Goal: Transaction & Acquisition: Purchase product/service

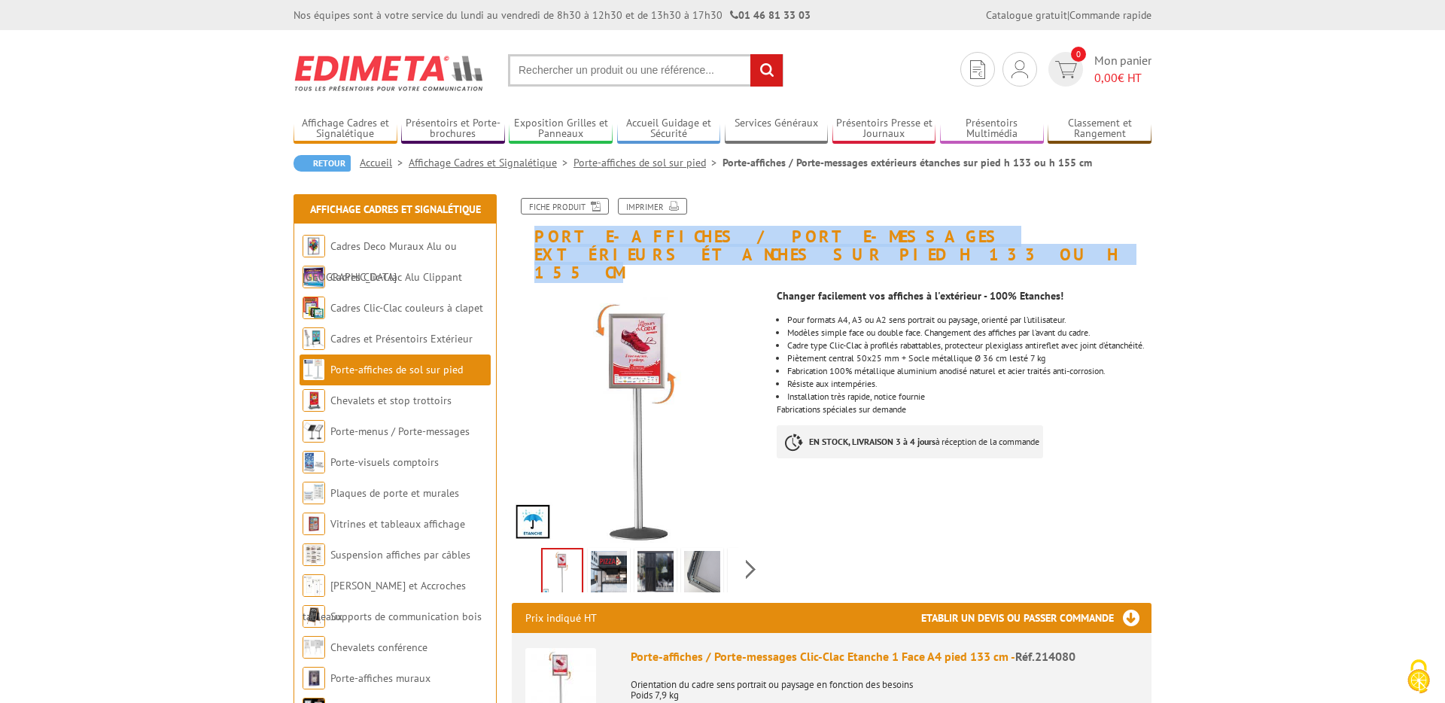
drag, startPoint x: 587, startPoint y: 259, endPoint x: 534, endPoint y: 238, distance: 57.5
click at [534, 238] on h1 "Porte-affiches / Porte-messages extérieurs étanches sur pied h 133 ou h 155 cm" at bounding box center [832, 240] width 662 height 84
copy h1 "Porte-affiches / Porte-messages extérieurs étanches sur pied h 133 ou h 155 cm"
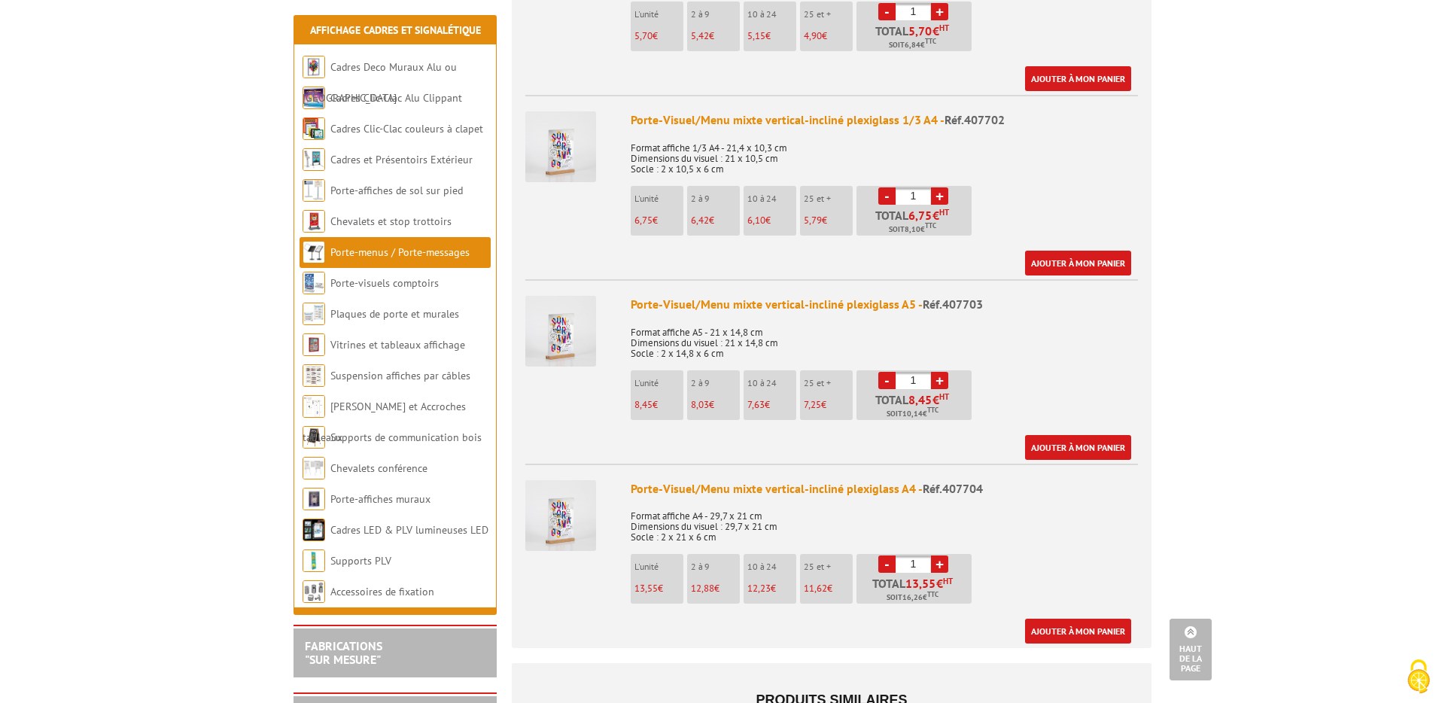
scroll to position [712, 0]
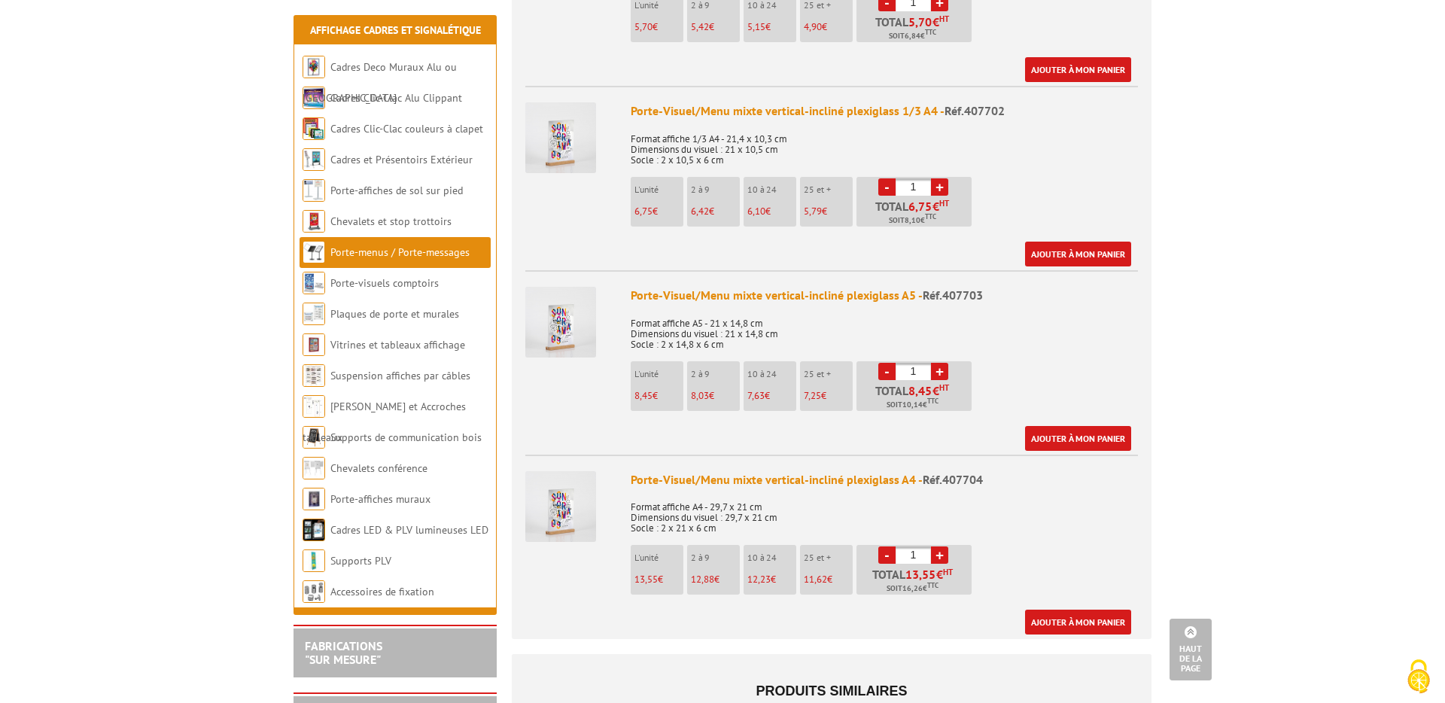
click at [942, 547] on link "+" at bounding box center [939, 555] width 17 height 17
type input "2"
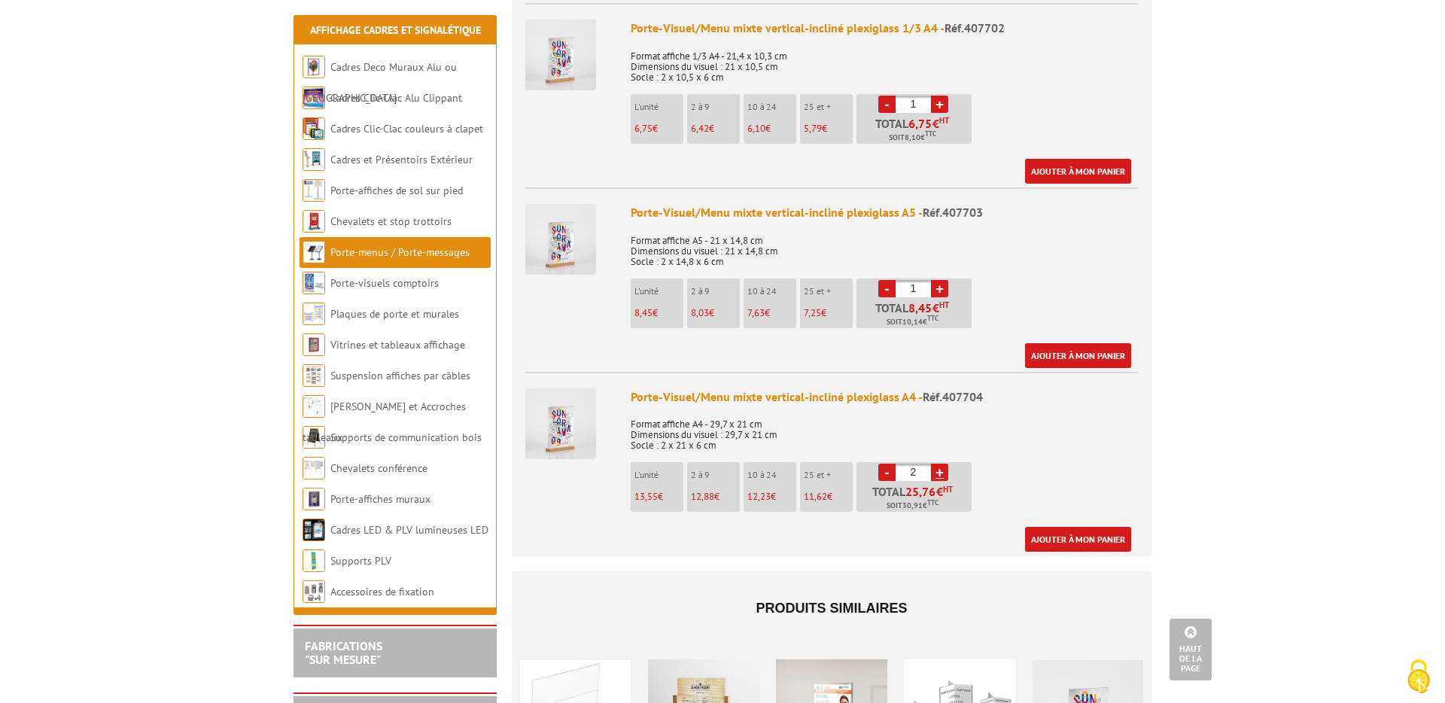
scroll to position [794, 0]
click at [1076, 528] on link "Ajouter à mon panier" at bounding box center [1078, 540] width 106 height 25
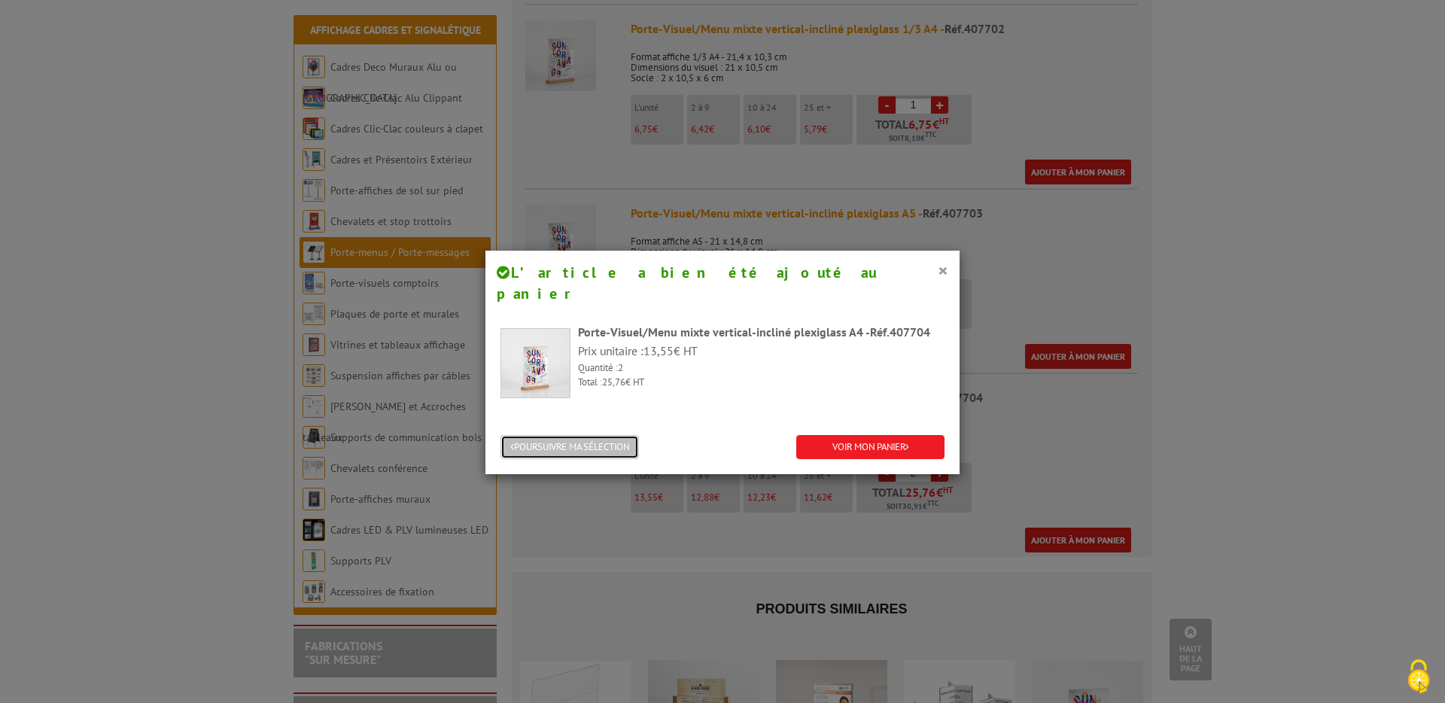
click at [609, 435] on button "POURSUIVRE MA SÉLECTION" at bounding box center [570, 447] width 139 height 25
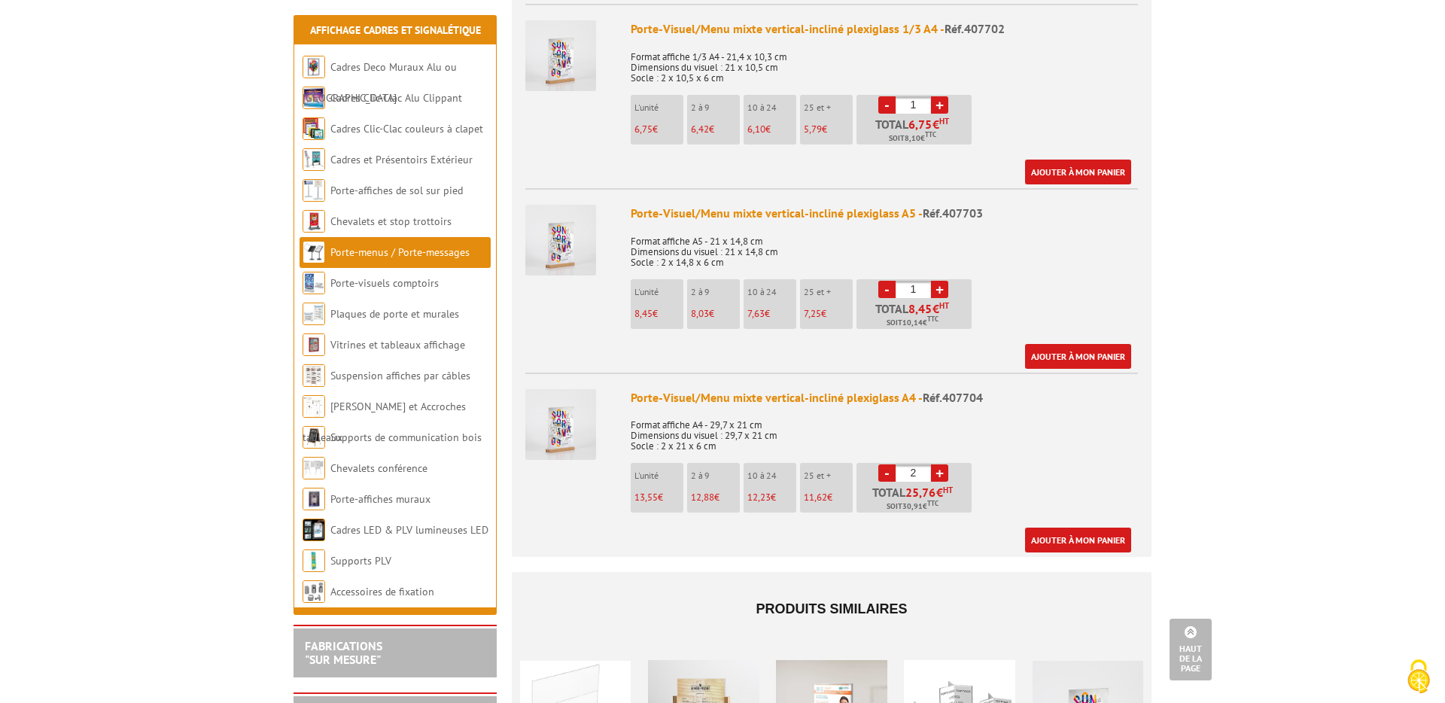
scroll to position [0, 0]
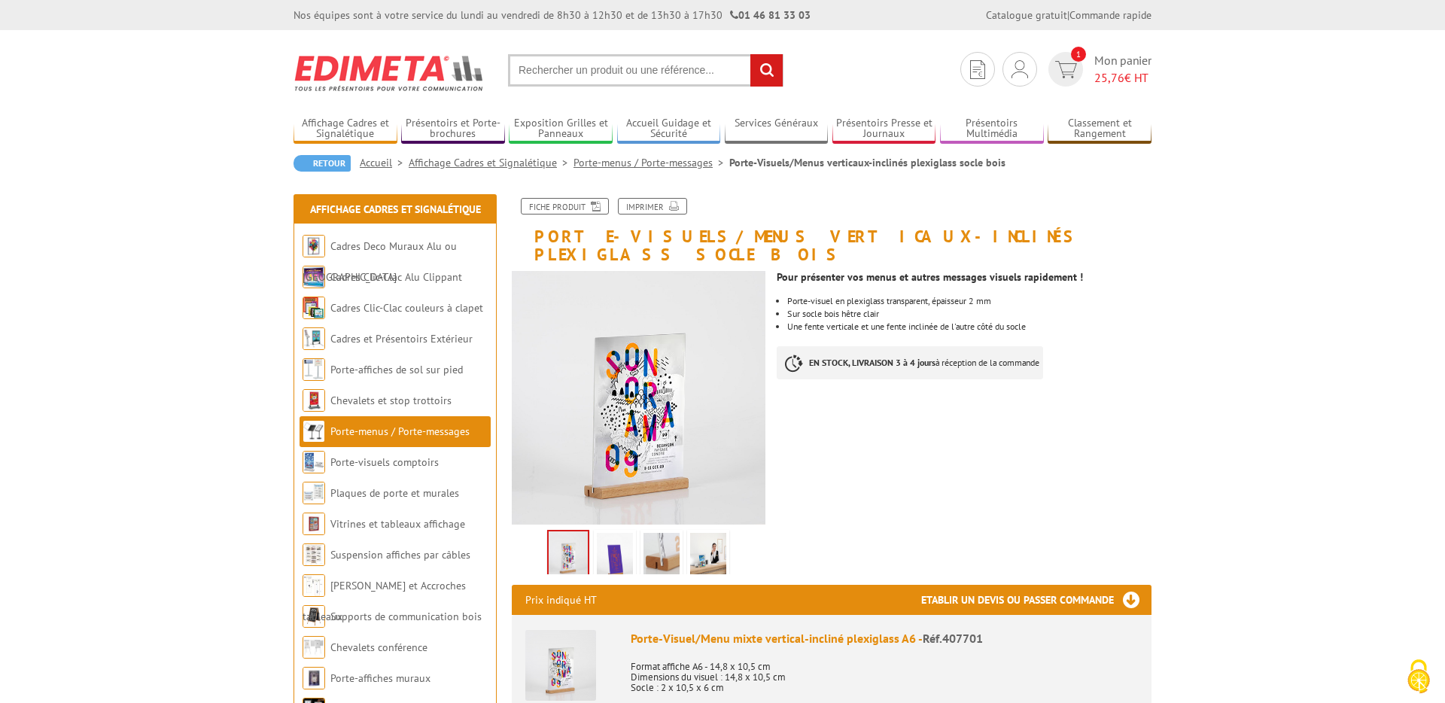
click at [597, 75] on input "text" at bounding box center [646, 70] width 276 height 32
paste input "Porte-affiches / Porte-messages extérieurs étanches sur pied h 133 ou h 155 cm"
type input "Porte-affiches / Porte-messages extérieurs étanches sur pied h 133 ou h 155 cm"
click at [751, 54] on input "rechercher" at bounding box center [767, 70] width 32 height 32
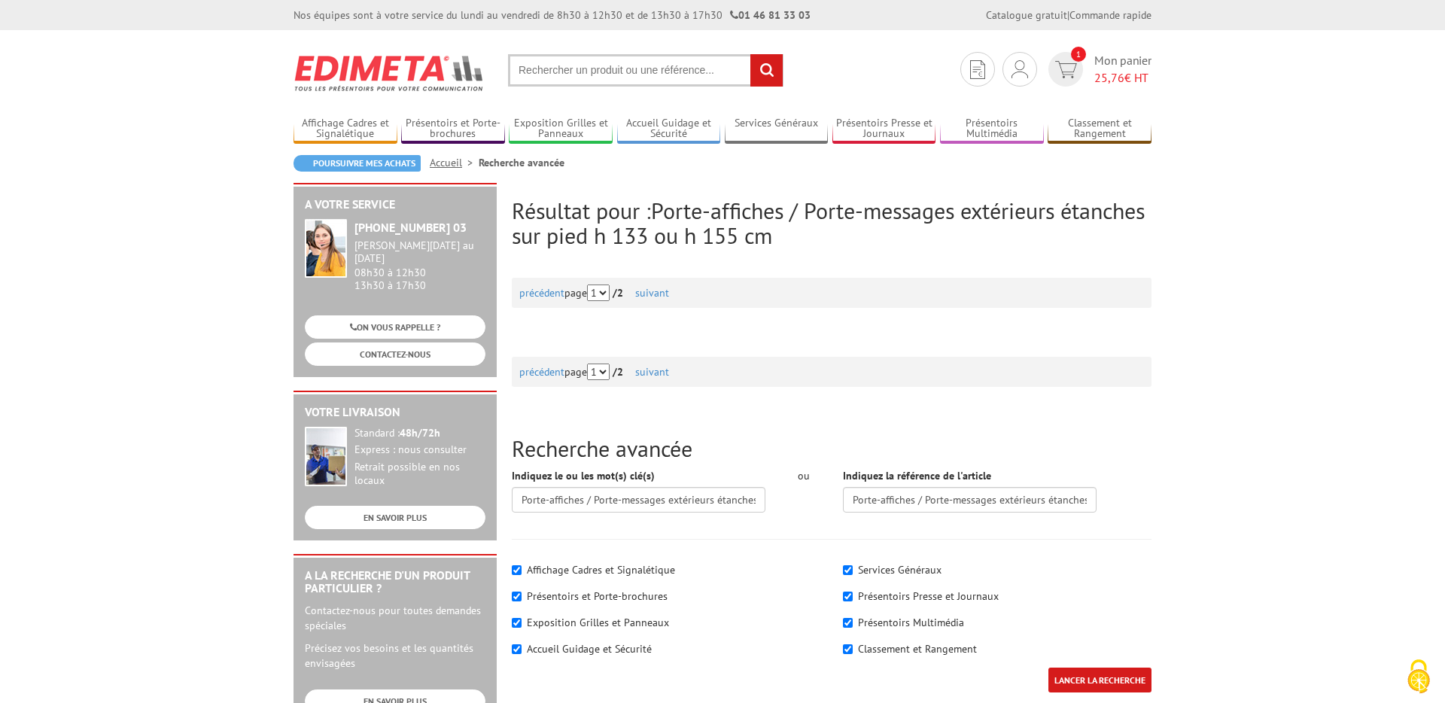
click at [635, 73] on input "text" at bounding box center [646, 70] width 276 height 32
paste input "Porte-affiches / Porte-messages extérieurs étanches sur pied h 133 ou h 155 cm"
click at [590, 72] on input "Porte-affiches / Porte-messages extérieurs étanches sur pied h 133 ou h 155 cm" at bounding box center [646, 70] width 276 height 32
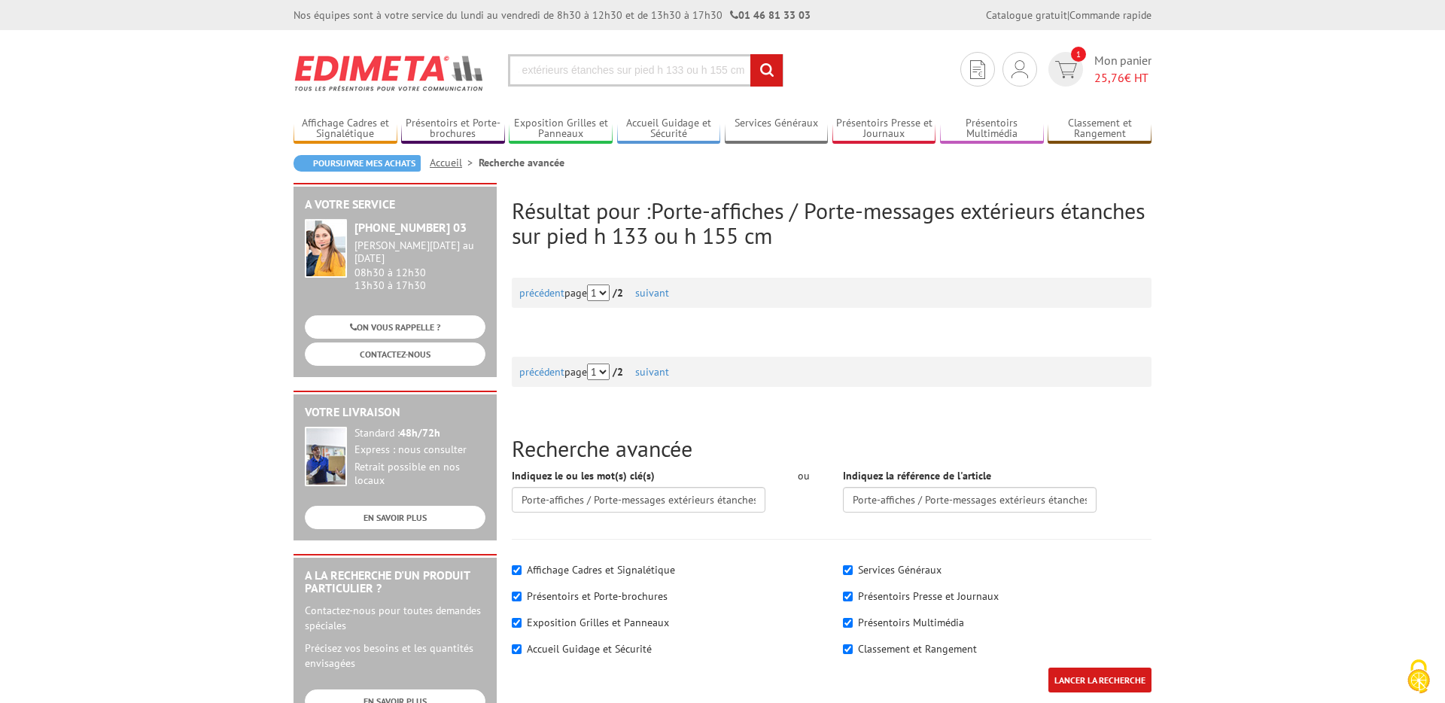
click at [590, 72] on input "Porte-affiches / Porte-messages extérieurs étanches sur pied h 133 ou h 155 cm" at bounding box center [646, 70] width 276 height 32
click at [607, 62] on input "Porte-affiches / Porte-messages extérieurs étanches sur pied h 133 ou h 155 cm" at bounding box center [646, 70] width 276 height 32
drag, startPoint x: 620, startPoint y: 68, endPoint x: 827, endPoint y: 75, distance: 206.4
click at [827, 75] on section "Je me connecte Nouveau client ? Inscrivez-vous 1 Mon panier 25,76 € HT Porte-af…" at bounding box center [723, 65] width 858 height 71
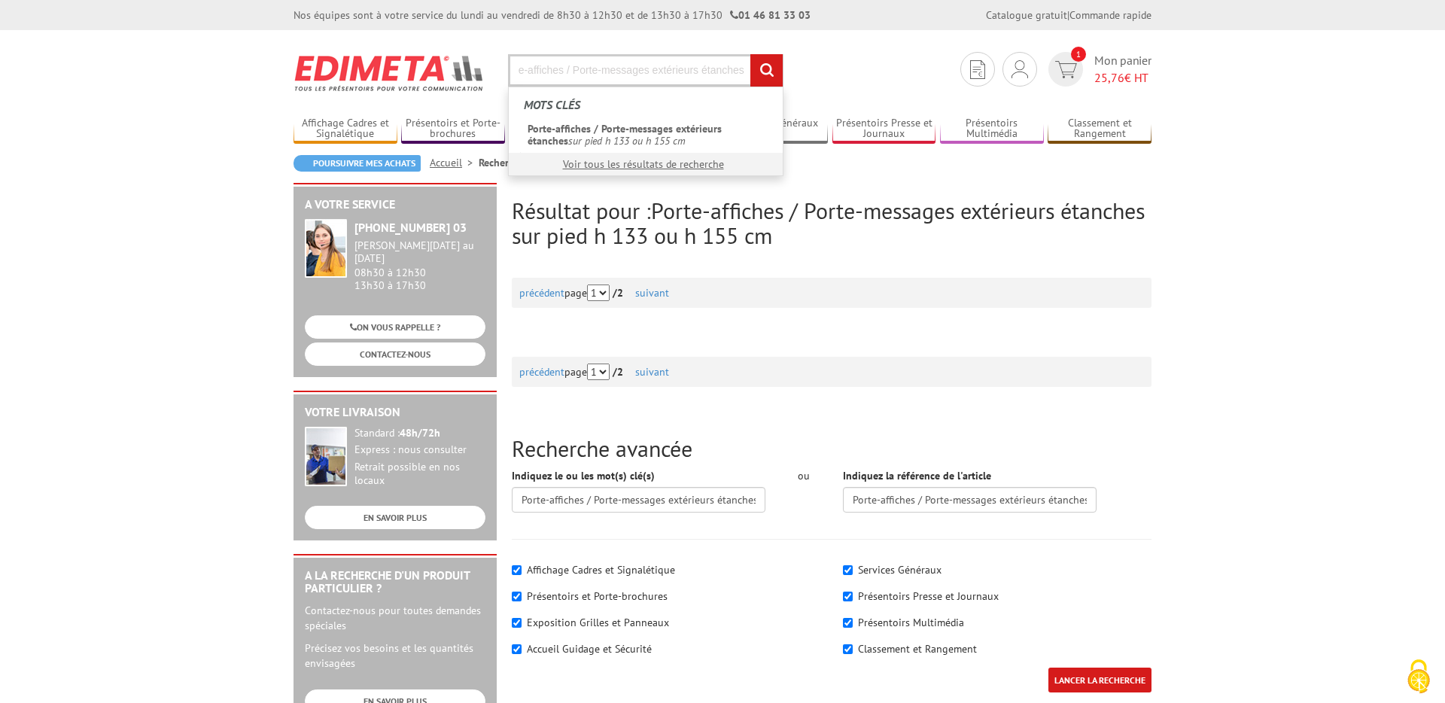
scroll to position [0, 20]
type input "Porte-affiches / Porte-messages extérieurs étanches"
click at [751, 54] on input "rechercher" at bounding box center [767, 70] width 32 height 32
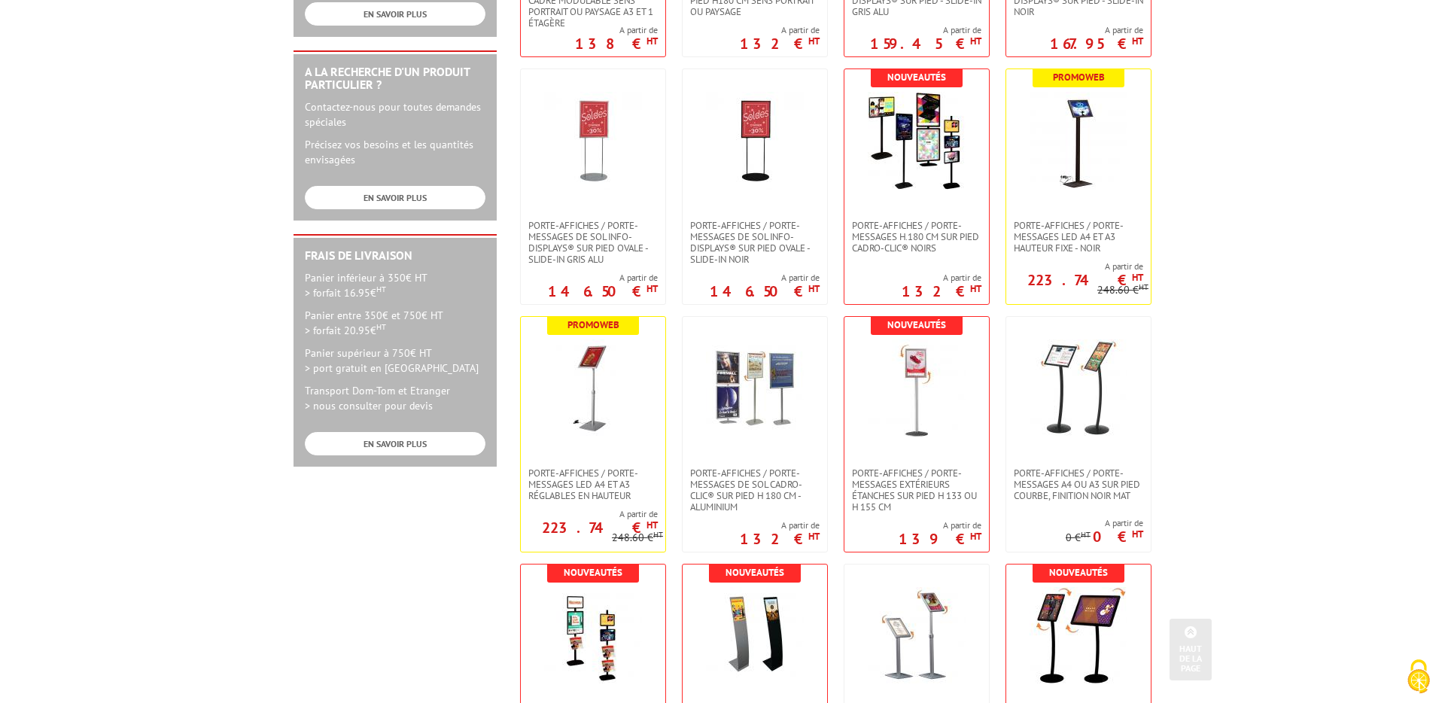
scroll to position [505, 0]
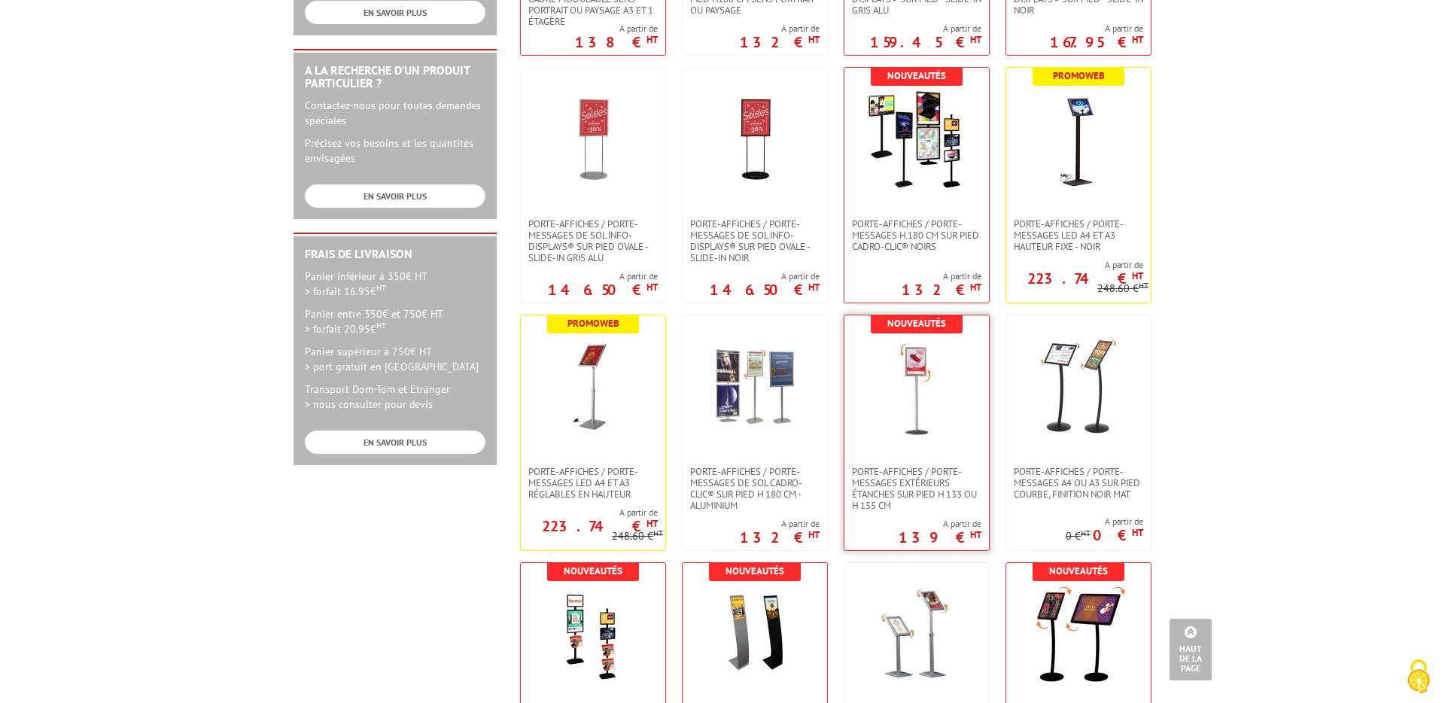
click at [896, 401] on img at bounding box center [917, 387] width 98 height 98
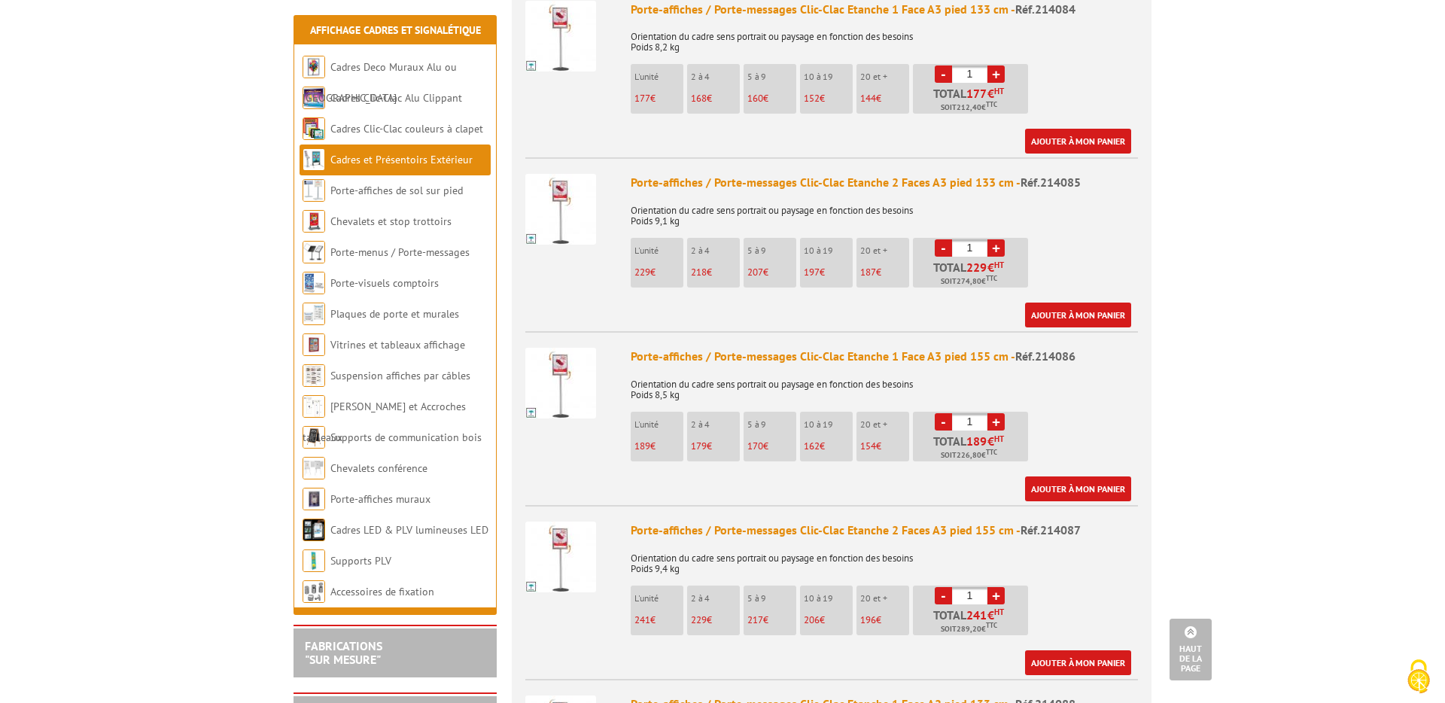
scroll to position [1345, 0]
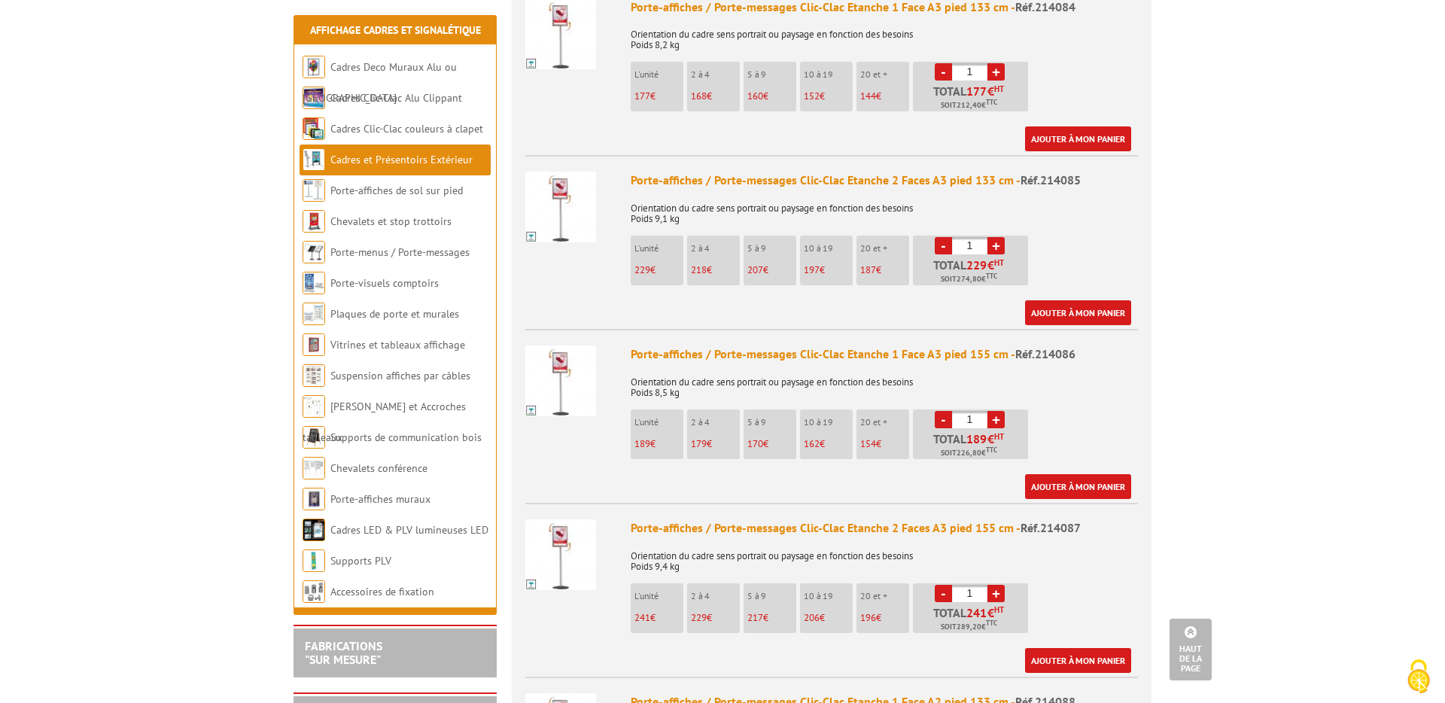
click at [1000, 411] on link "+" at bounding box center [996, 419] width 17 height 17
type input "2"
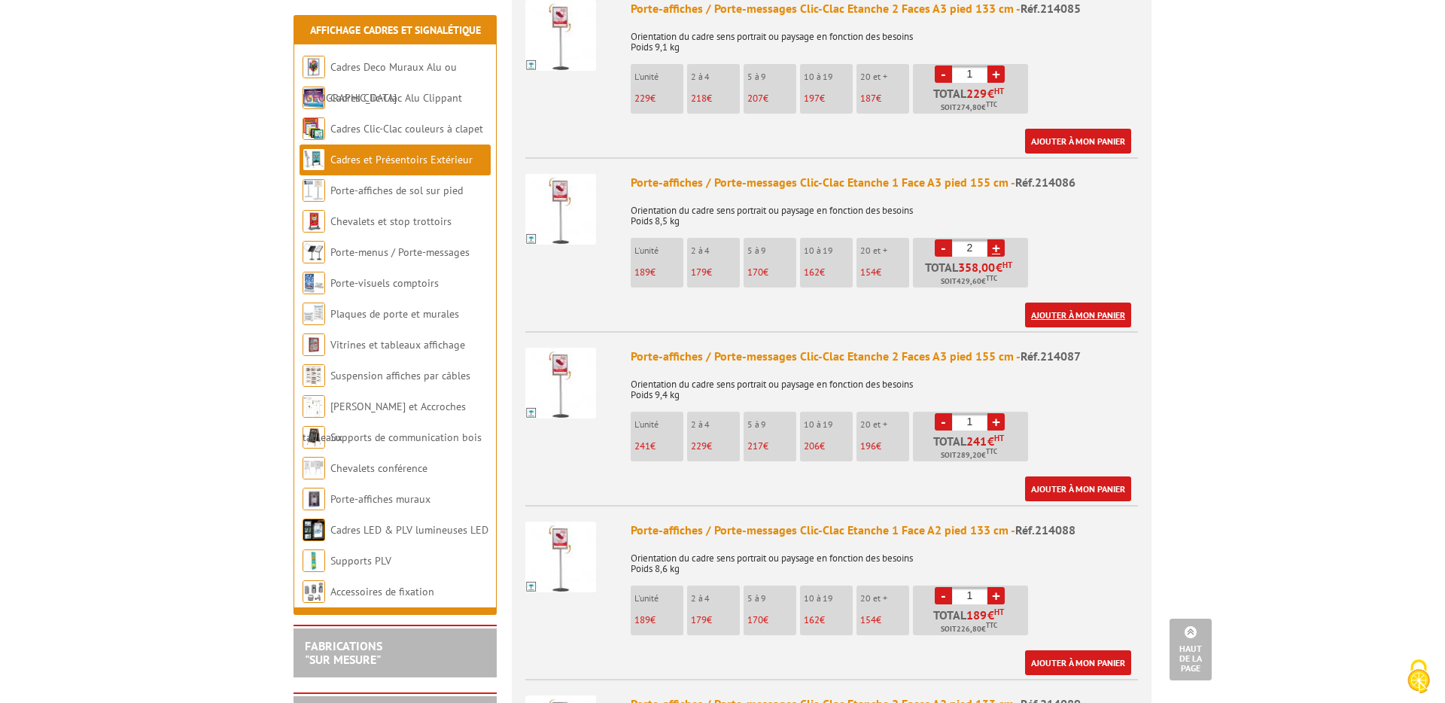
scroll to position [1520, 0]
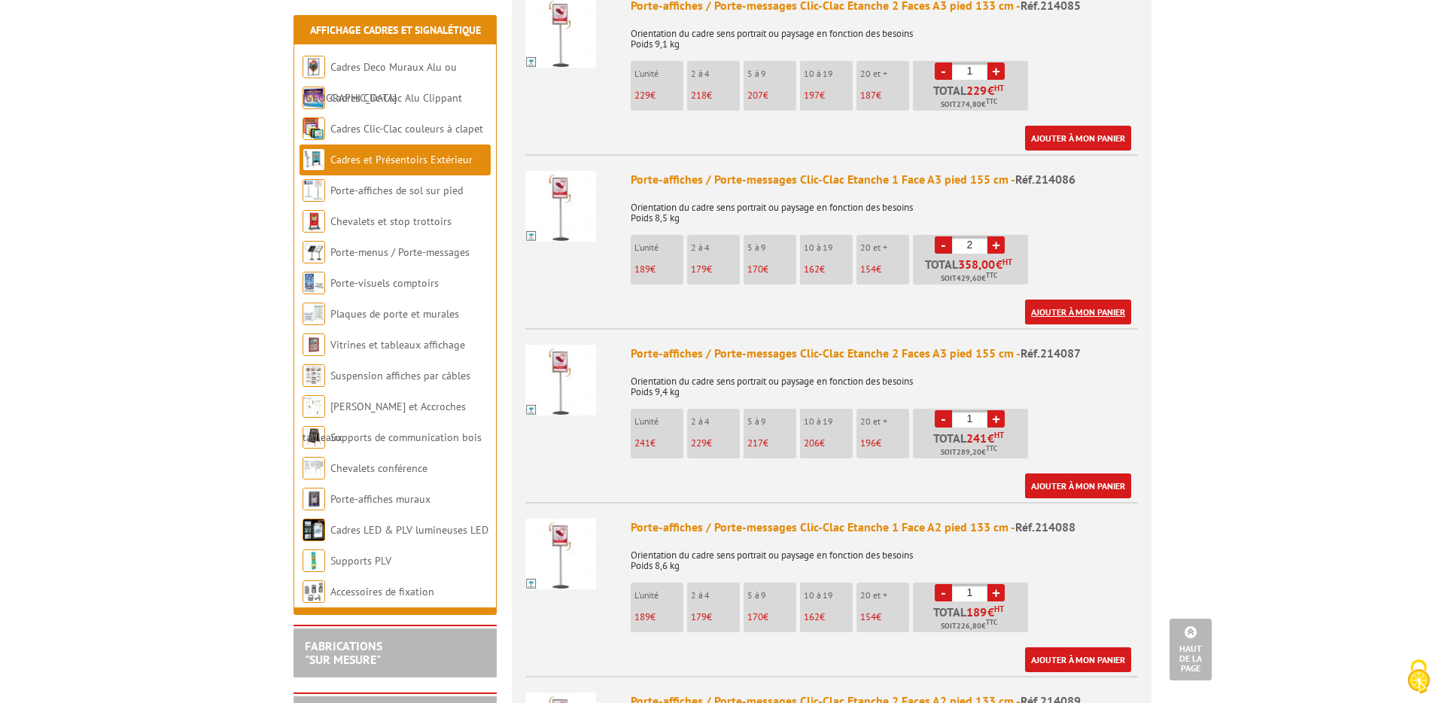
click at [1074, 300] on link "Ajouter à mon panier" at bounding box center [1078, 312] width 106 height 25
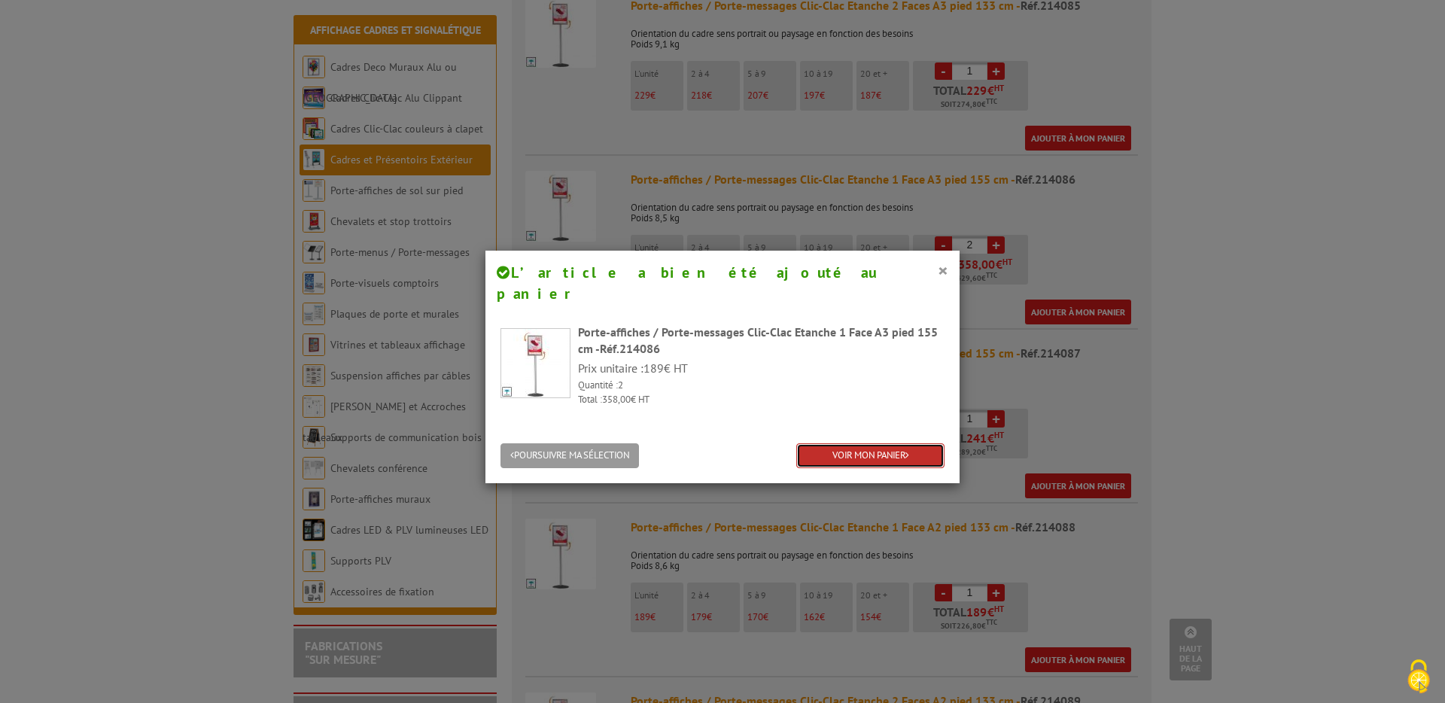
click at [861, 443] on link "VOIR MON PANIER" at bounding box center [870, 455] width 148 height 25
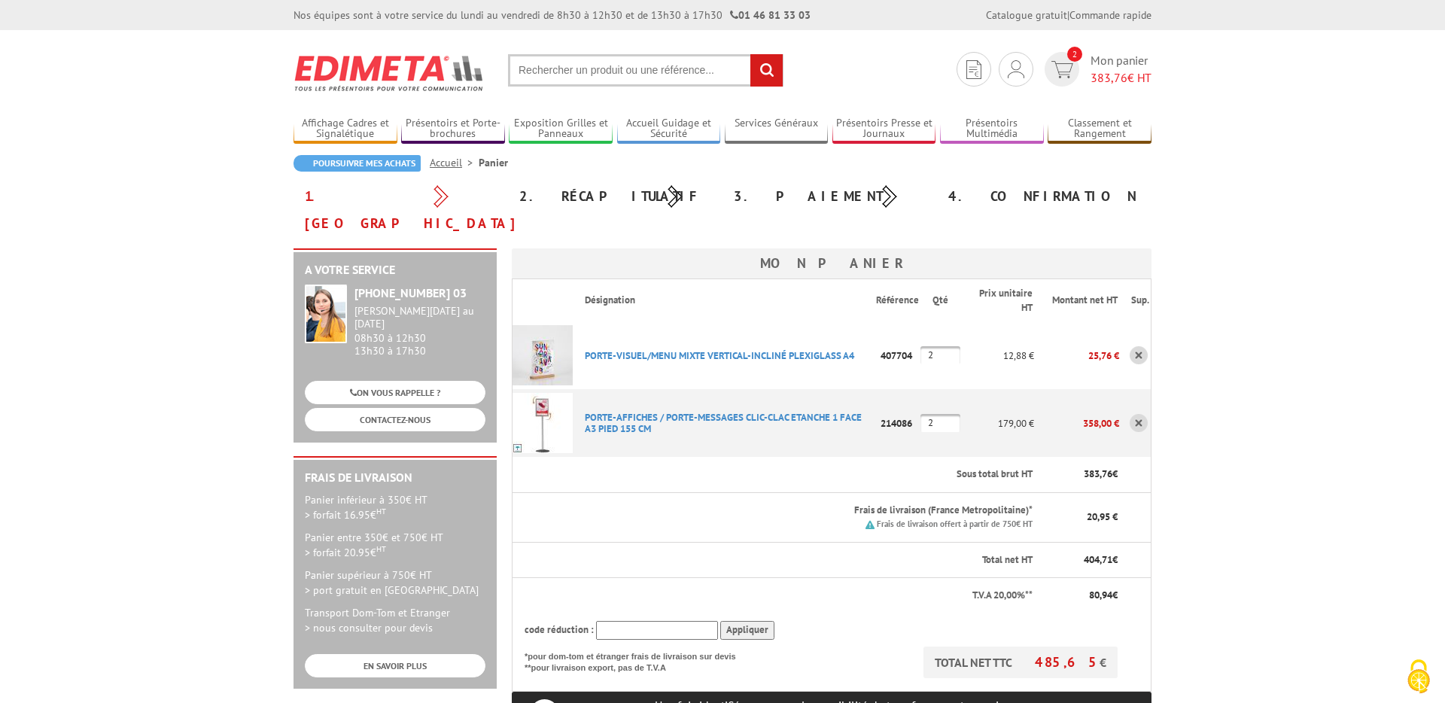
drag, startPoint x: 1269, startPoint y: 478, endPoint x: 1220, endPoint y: 218, distance: 264.3
click at [1269, 478] on body "Nos équipes sont à votre service du [DATE] au [DATE] de 8h30 à 12h30 et de 13h3…" at bounding box center [722, 687] width 1445 height 1375
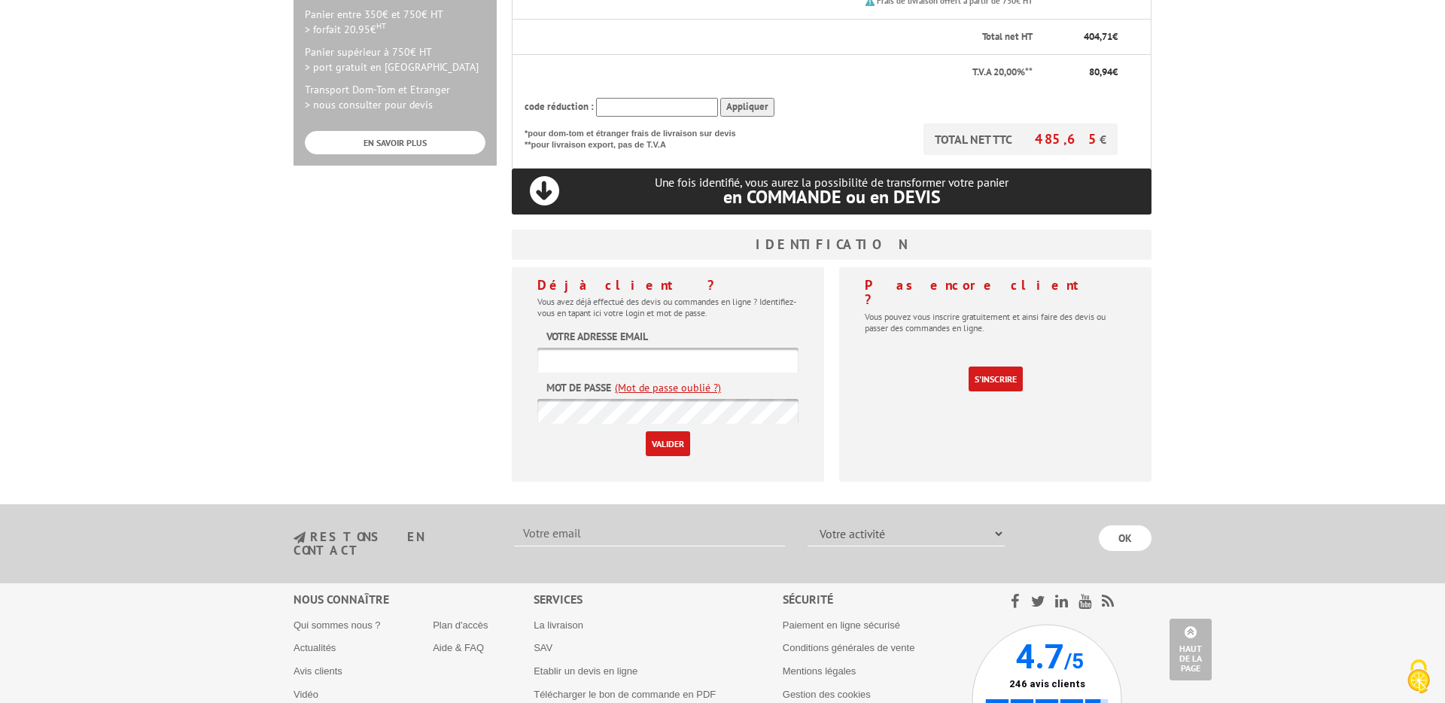
scroll to position [511, 0]
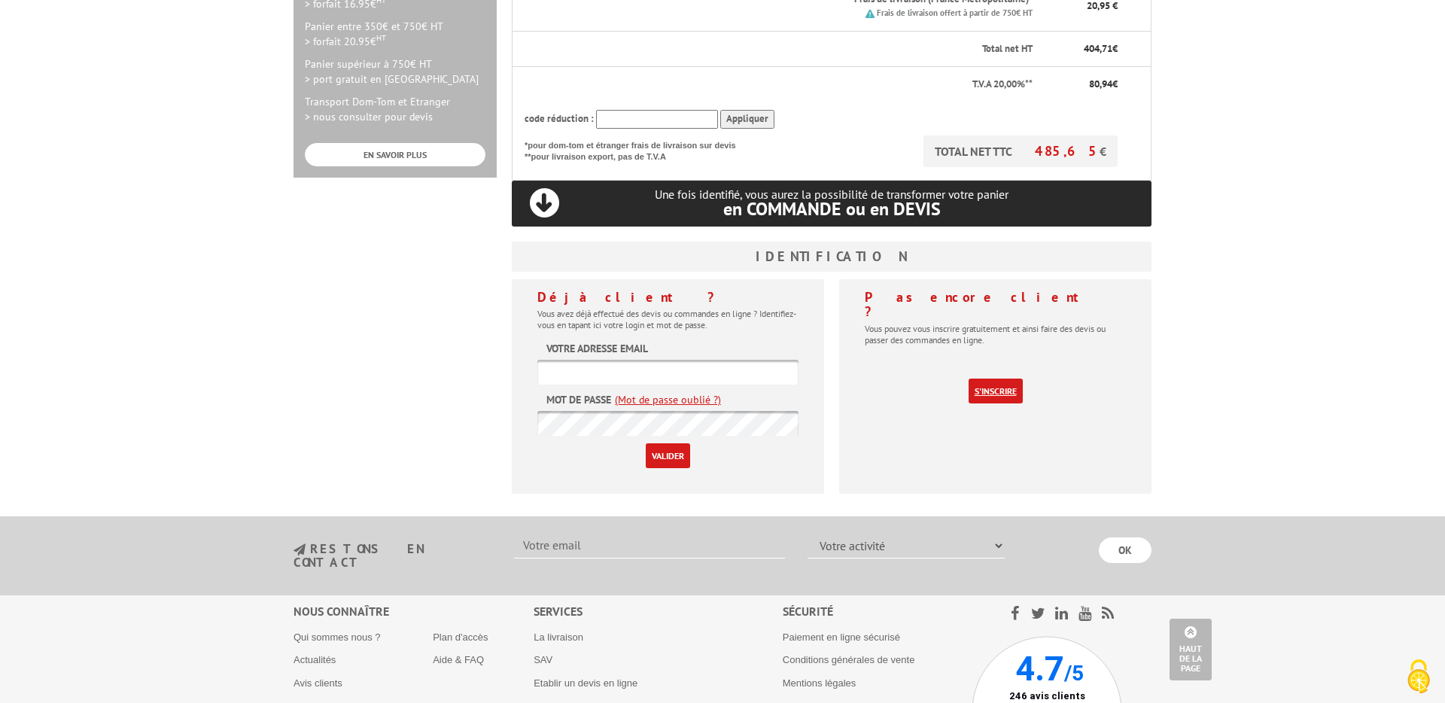
click at [996, 379] on link "S'inscrire" at bounding box center [996, 391] width 54 height 25
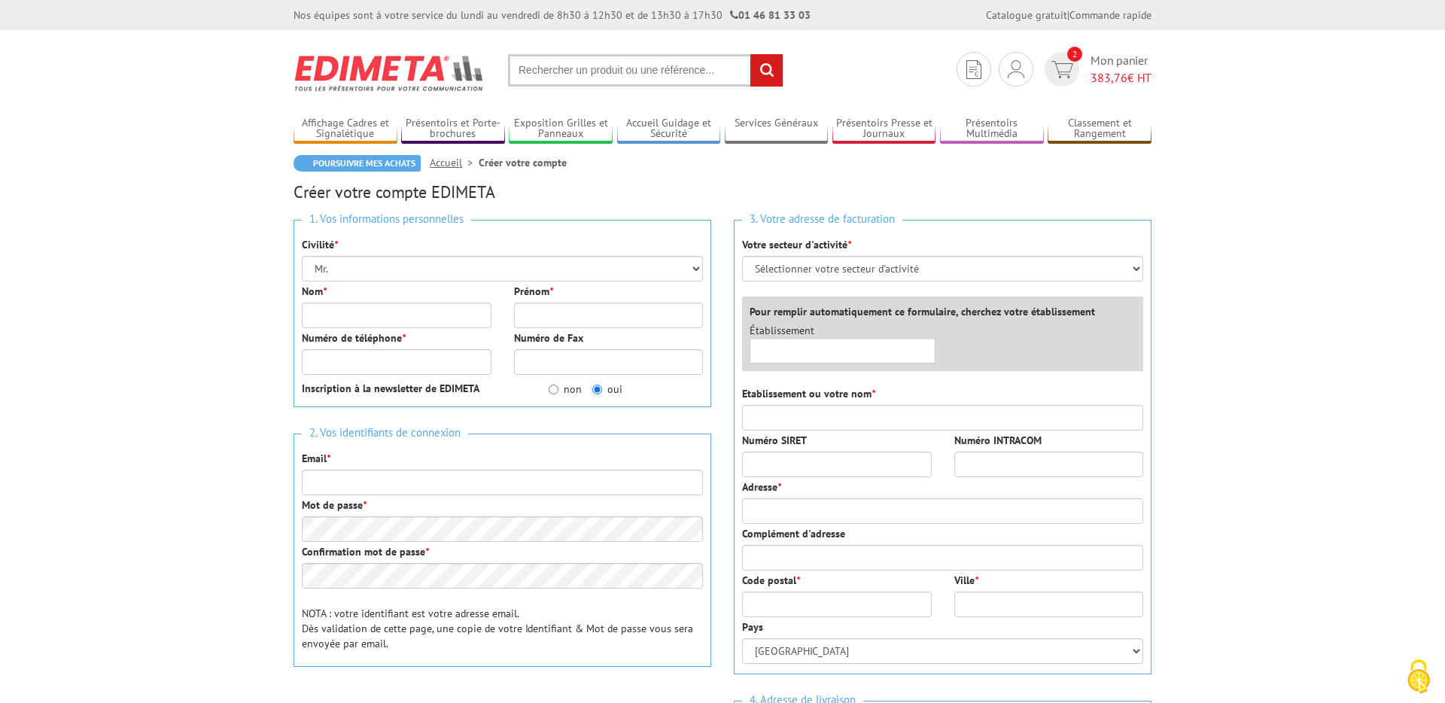
scroll to position [1, 0]
click at [404, 303] on input "Nom *" at bounding box center [397, 315] width 190 height 26
type input "Duby"
click at [574, 313] on input "Prénom *" at bounding box center [609, 315] width 190 height 26
type input "Théo"
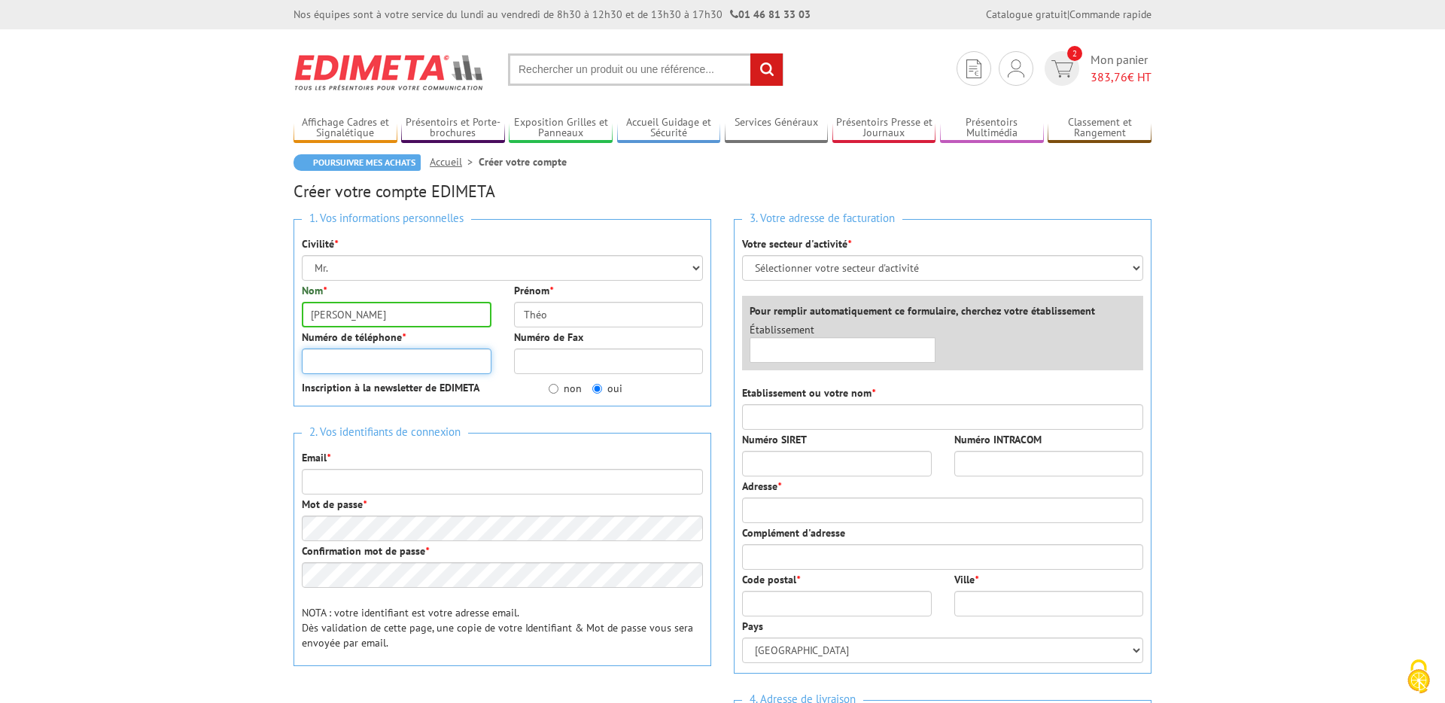
click at [377, 354] on input "Numéro de téléphone *" at bounding box center [397, 362] width 190 height 26
type input "0631446302"
click at [554, 388] on input "non" at bounding box center [554, 389] width 10 height 10
radio input "true"
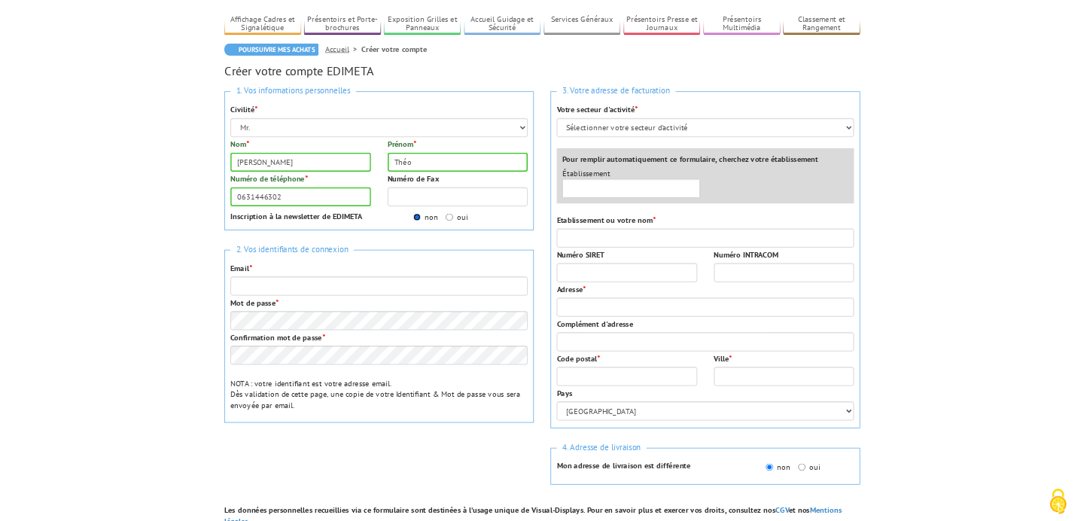
scroll to position [97, 0]
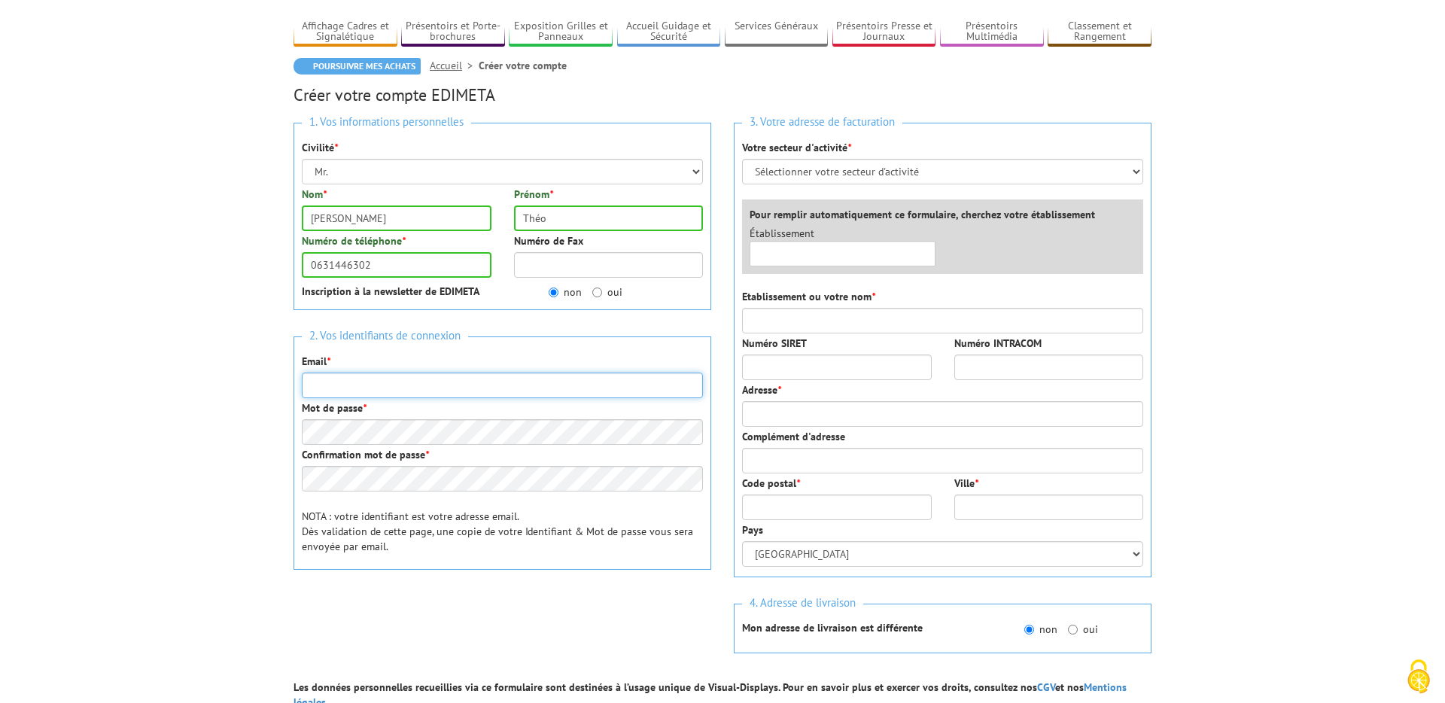
click at [352, 383] on input "Email *" at bounding box center [502, 386] width 401 height 26
type input "theoduby@ppcm.fr"
click at [460, 417] on div "Mot de passe *" at bounding box center [502, 422] width 401 height 44
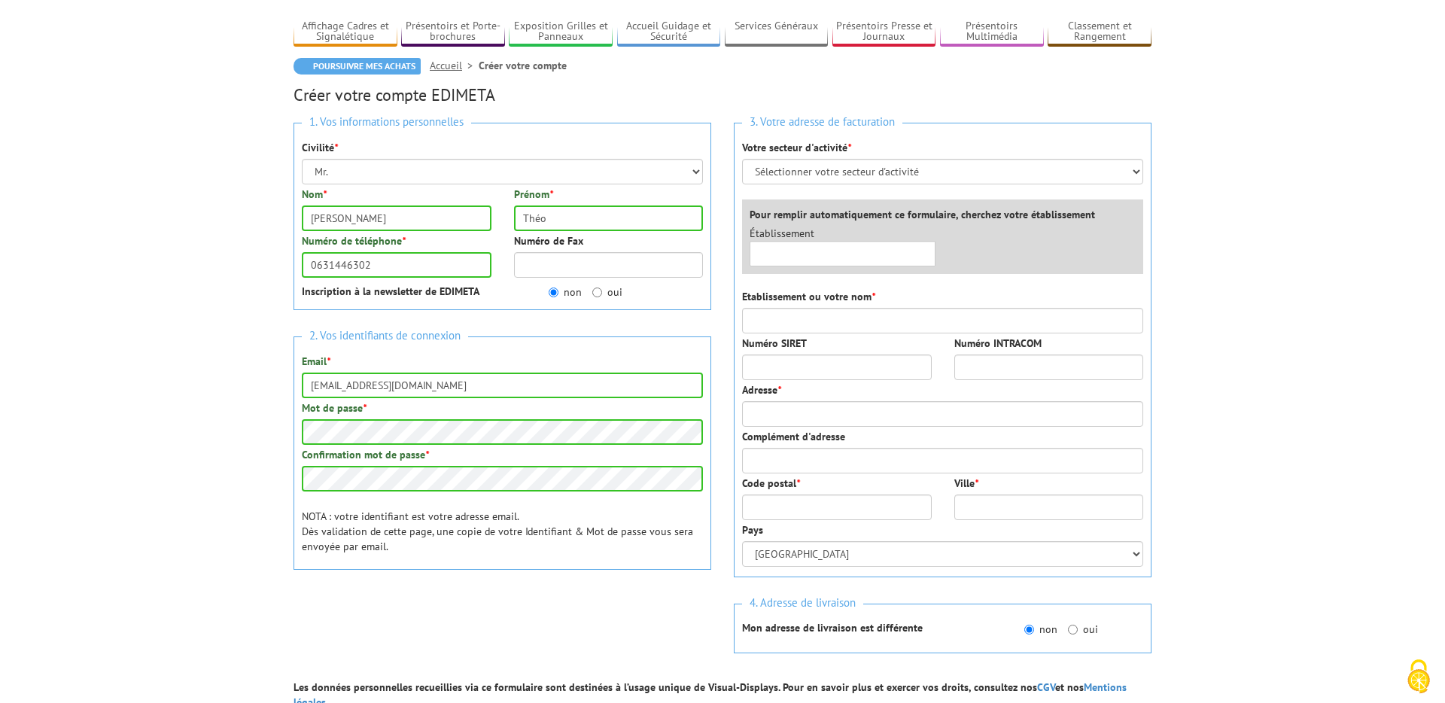
click at [230, 470] on body "Nos équipes sont à votre service du lundi au vendredi de 8h30 à 12h30 et de 13h…" at bounding box center [722, 532] width 1445 height 1259
click at [777, 251] on input "text" at bounding box center [843, 254] width 186 height 26
type input "P"
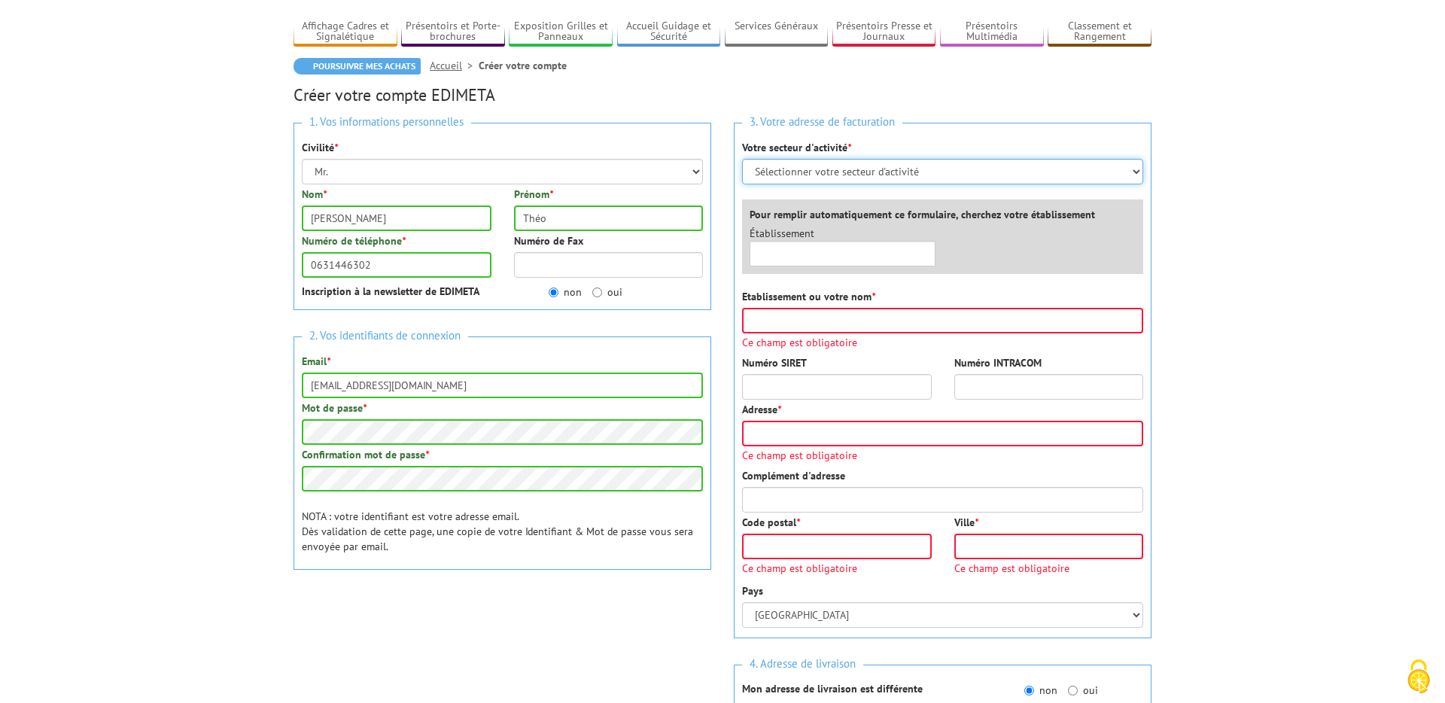
click at [909, 166] on select "Sélectionner votre secteur d'activité Administrations et collectivités Magasins…" at bounding box center [942, 172] width 401 height 26
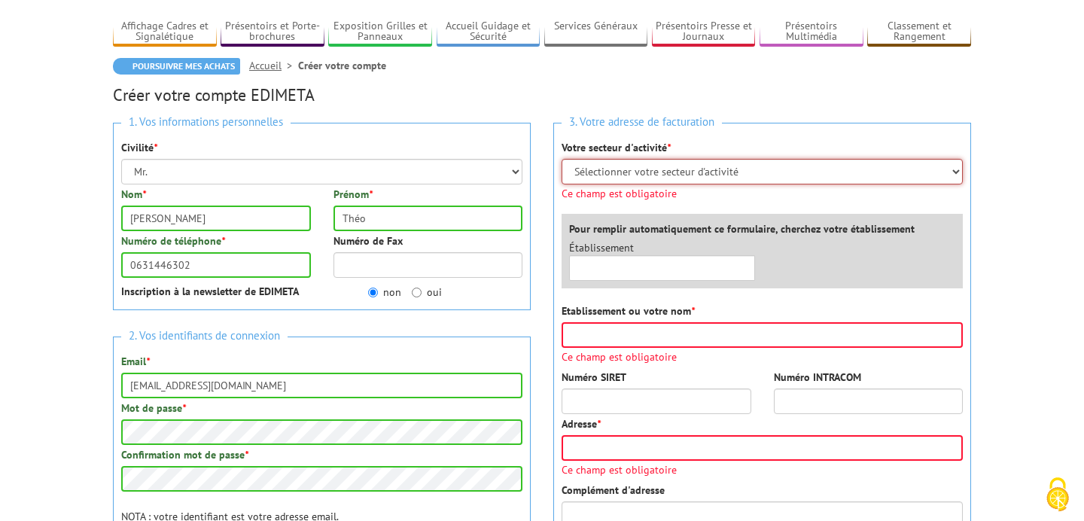
click at [696, 168] on select "Sélectionner votre secteur d'activité Administrations et collectivités Magasins…" at bounding box center [762, 172] width 401 height 26
select select "878"
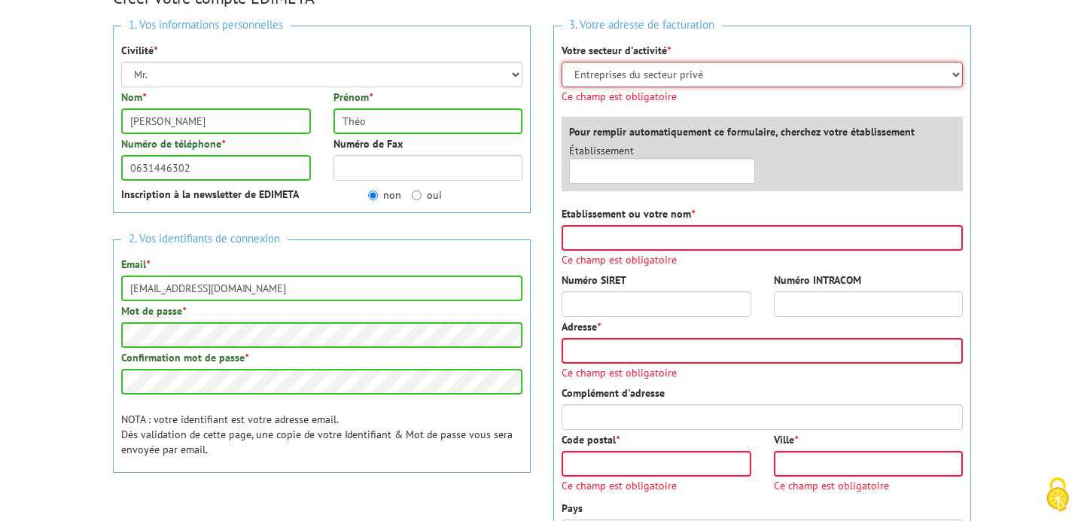
scroll to position [201, 0]
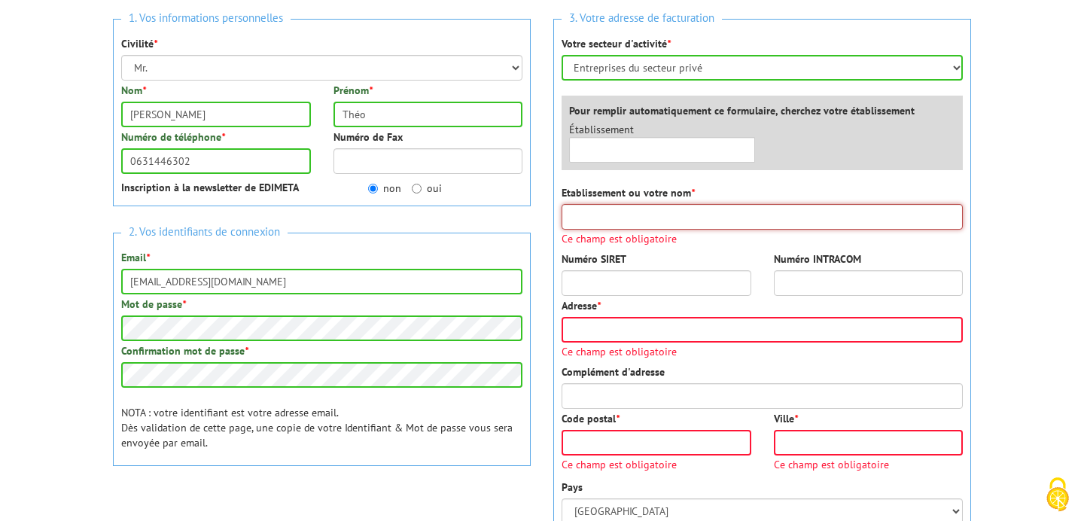
click at [638, 232] on div "Etablissement ou votre nom * Ce champ est obligatoire" at bounding box center [762, 214] width 401 height 59
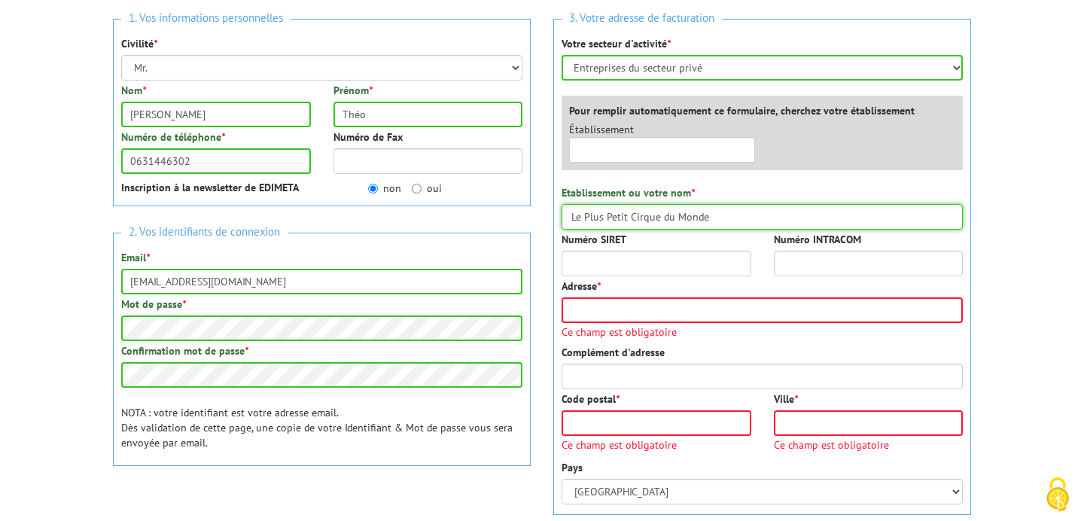
type input "Le Plus Petit Cirque du Monde"
click at [592, 263] on input "Numéro SIRET" at bounding box center [657, 264] width 190 height 26
paste input "392 483 483 00"
type input "392 483 483 00"
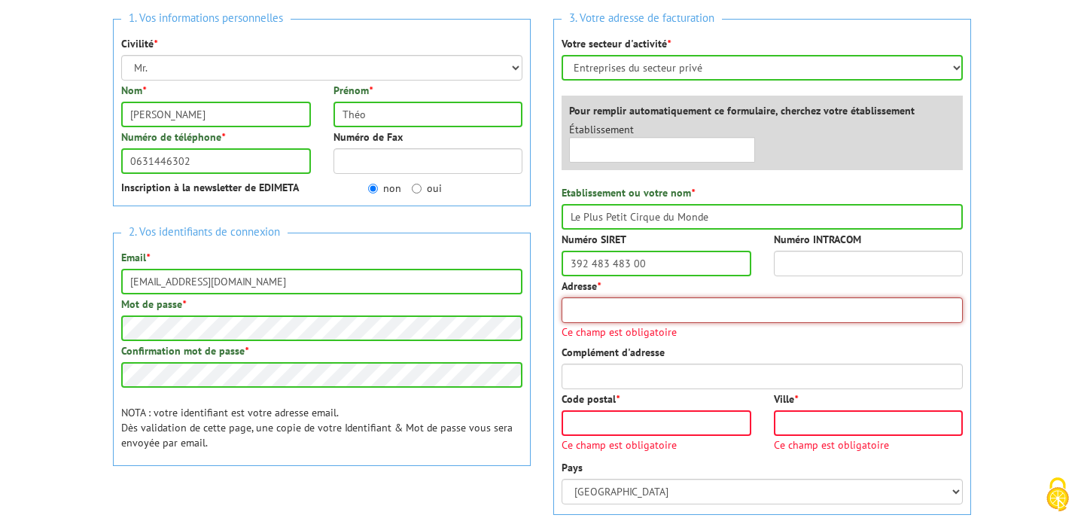
click at [594, 308] on input "Adresse *" at bounding box center [762, 310] width 401 height 26
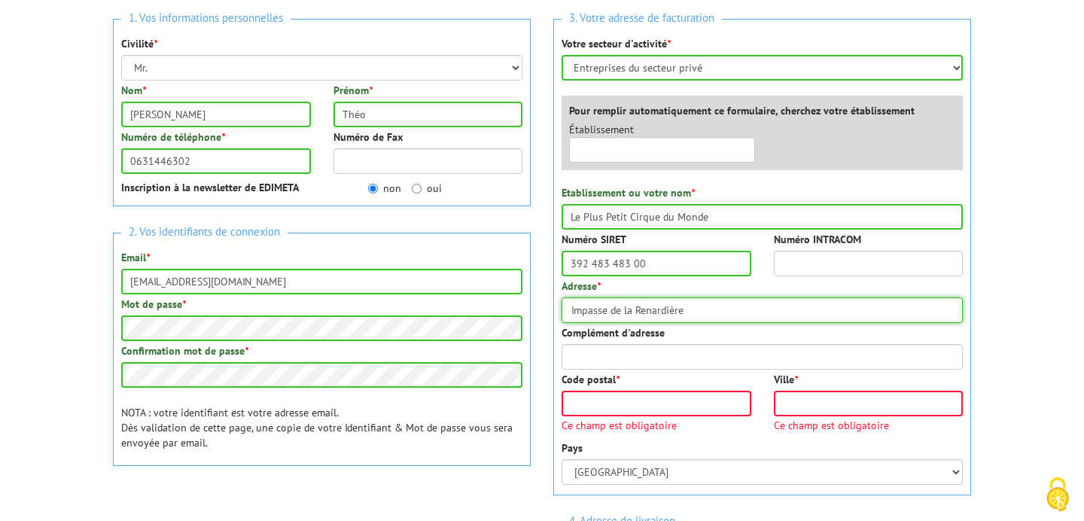
type input "Impasse de la Renardière"
click at [661, 409] on input "Code postal *" at bounding box center [657, 404] width 190 height 26
type input "92220"
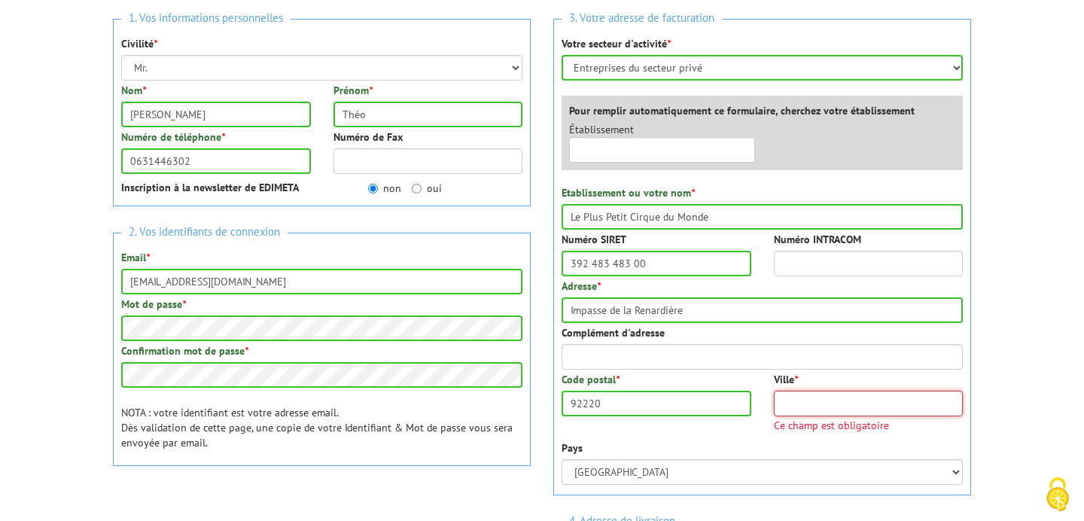
click at [842, 401] on input "Ville *" at bounding box center [869, 404] width 190 height 26
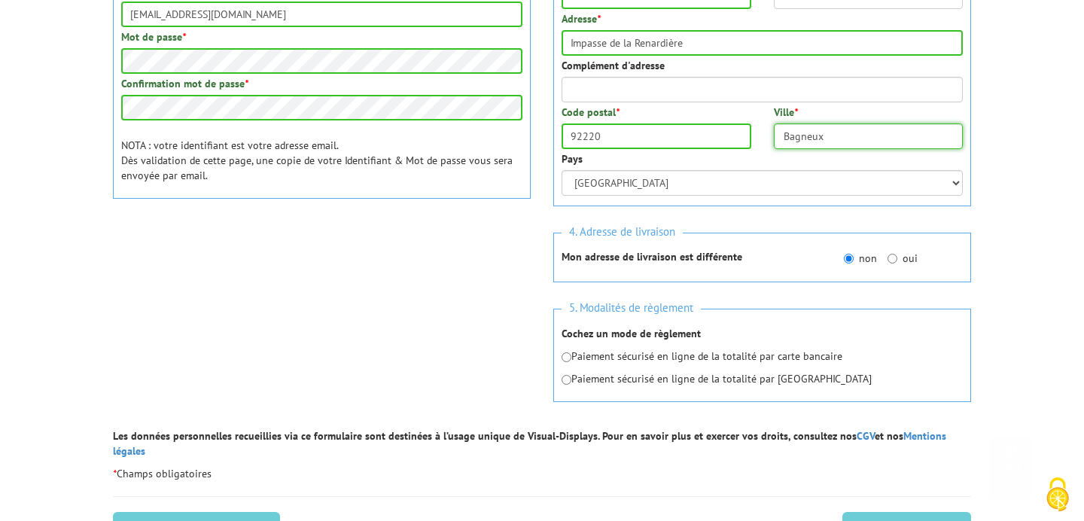
scroll to position [470, 0]
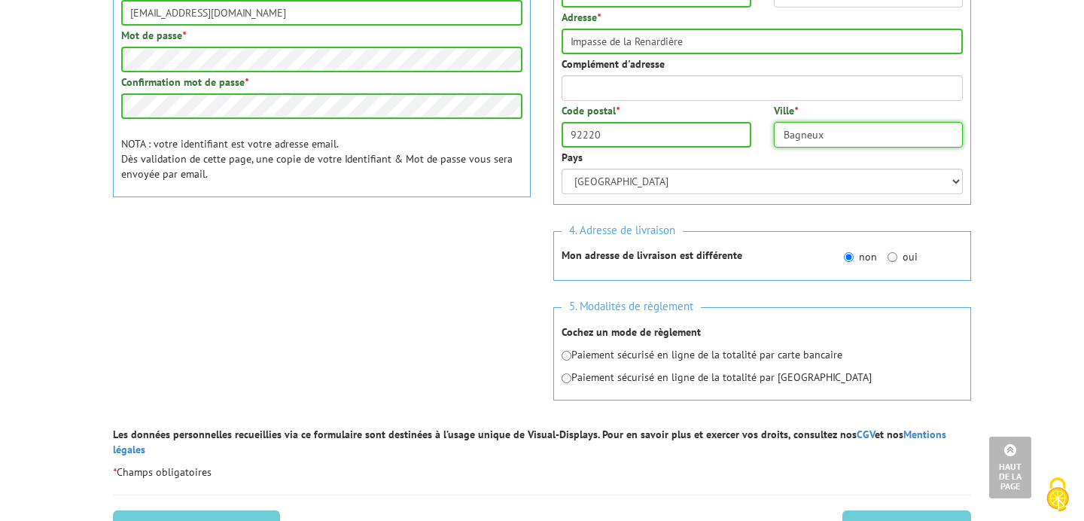
type input "Bagneux"
click at [569, 354] on input "radio" at bounding box center [567, 356] width 10 height 10
radio input "true"
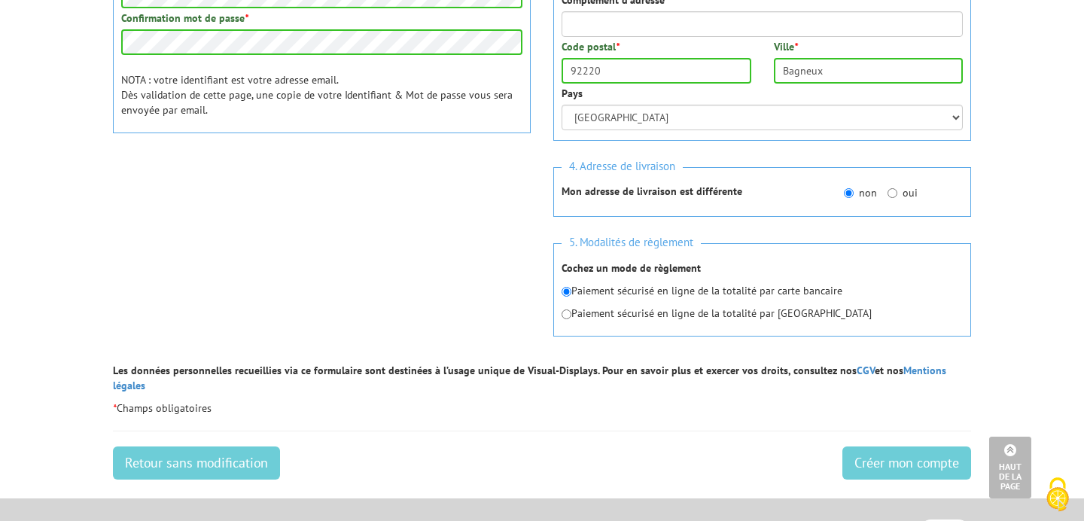
scroll to position [571, 0]
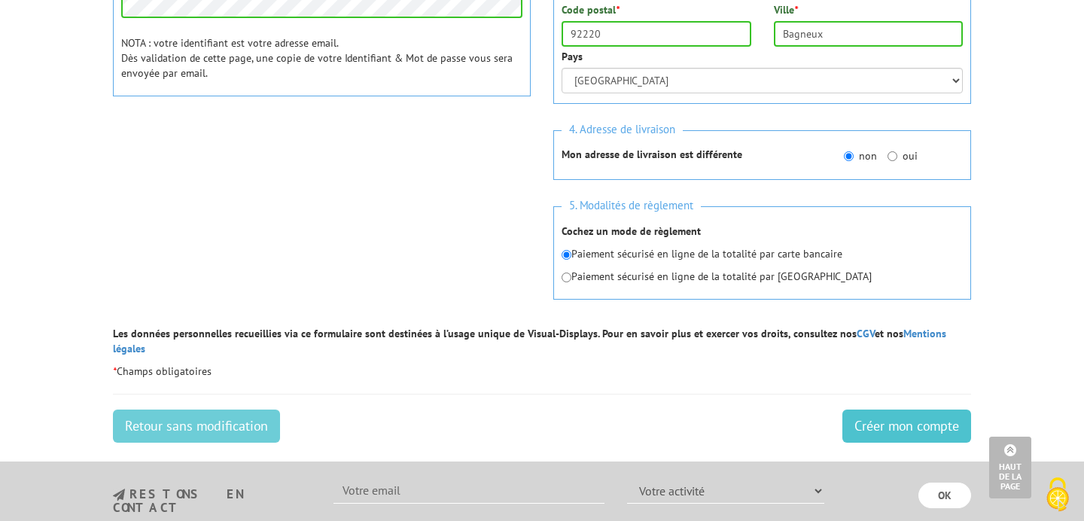
click at [891, 410] on input "Créer mon compte" at bounding box center [906, 426] width 129 height 33
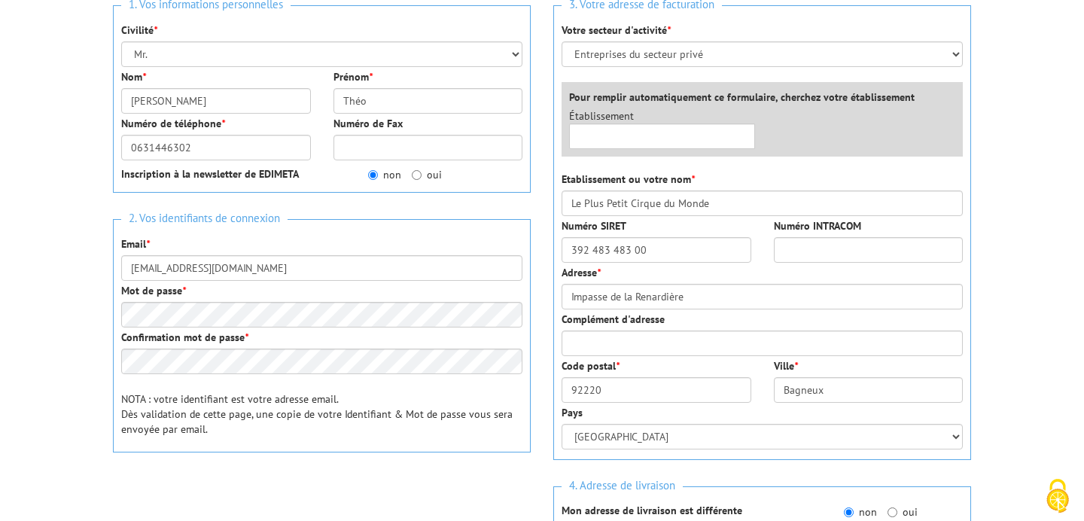
scroll to position [269, 0]
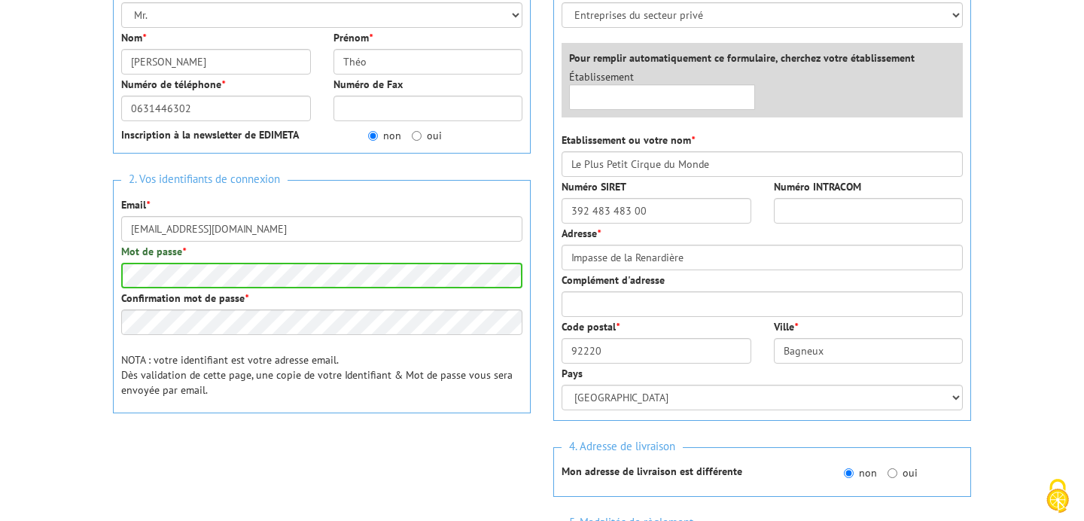
click at [400, 429] on div "1. Vos informations personnelles Civilité * Mr. Mme. Mlle. Nom * [GEOGRAPHIC_DA…" at bounding box center [322, 228] width 440 height 546
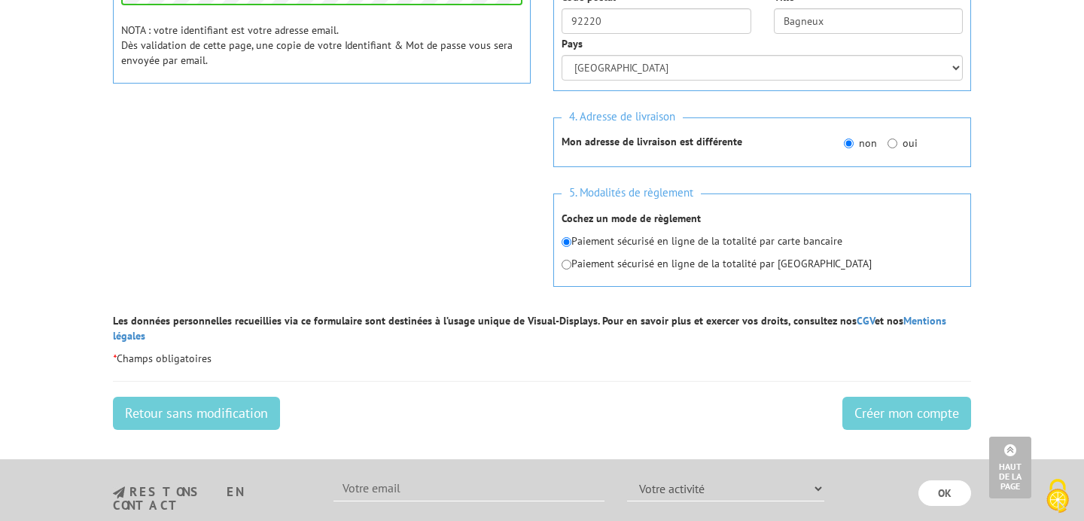
scroll to position [601, 0]
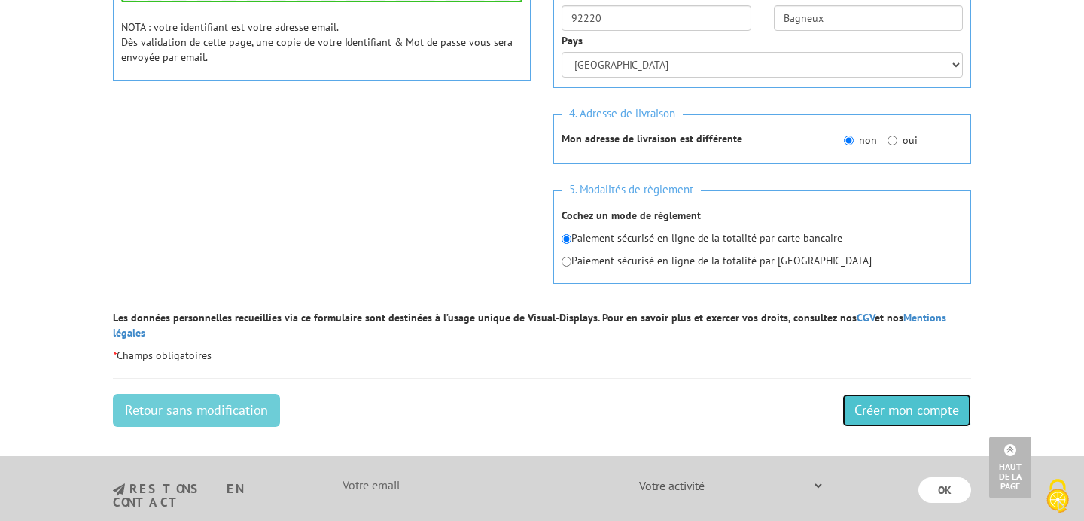
click at [881, 397] on input "Créer mon compte" at bounding box center [906, 410] width 129 height 33
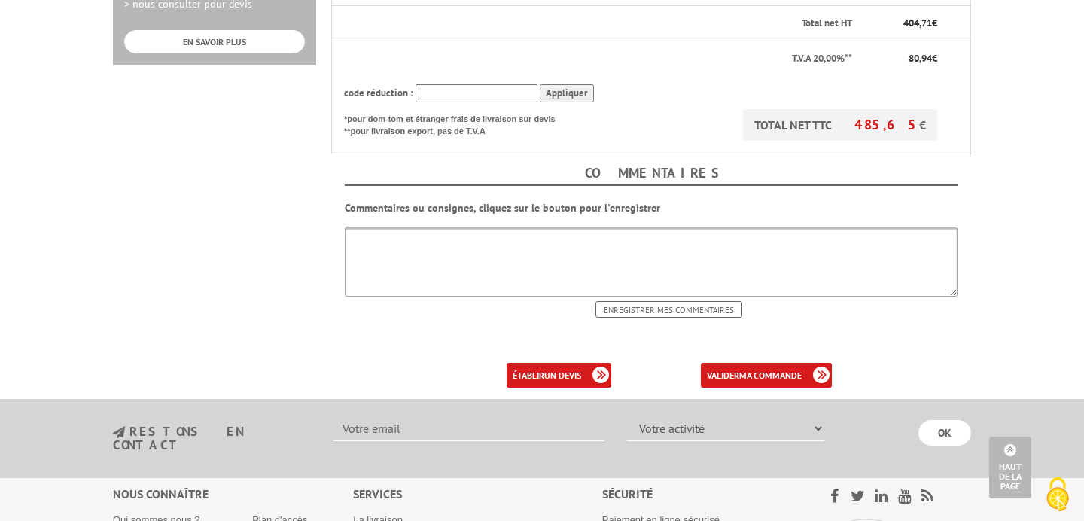
scroll to position [621, 0]
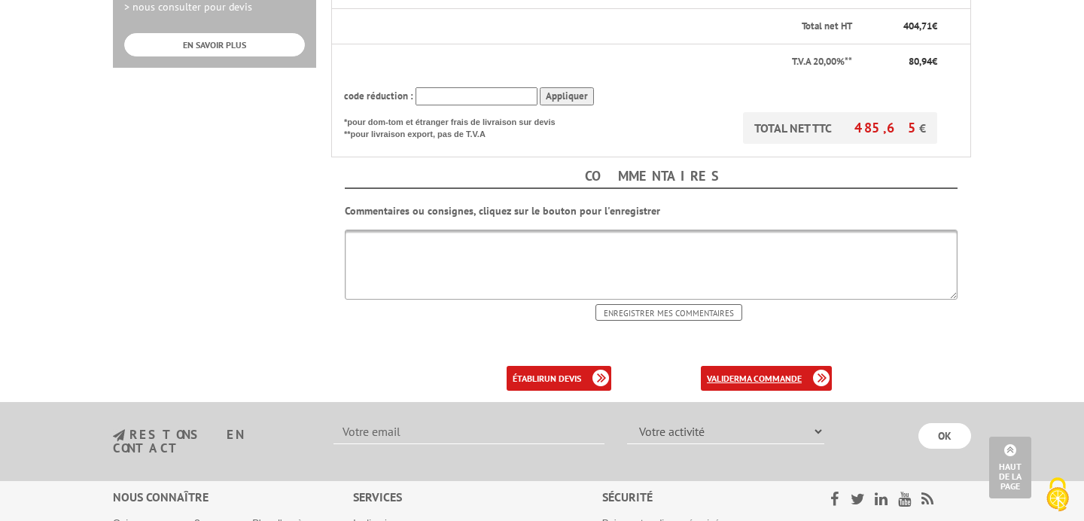
click at [763, 373] on b "ma commande" at bounding box center [770, 378] width 62 height 11
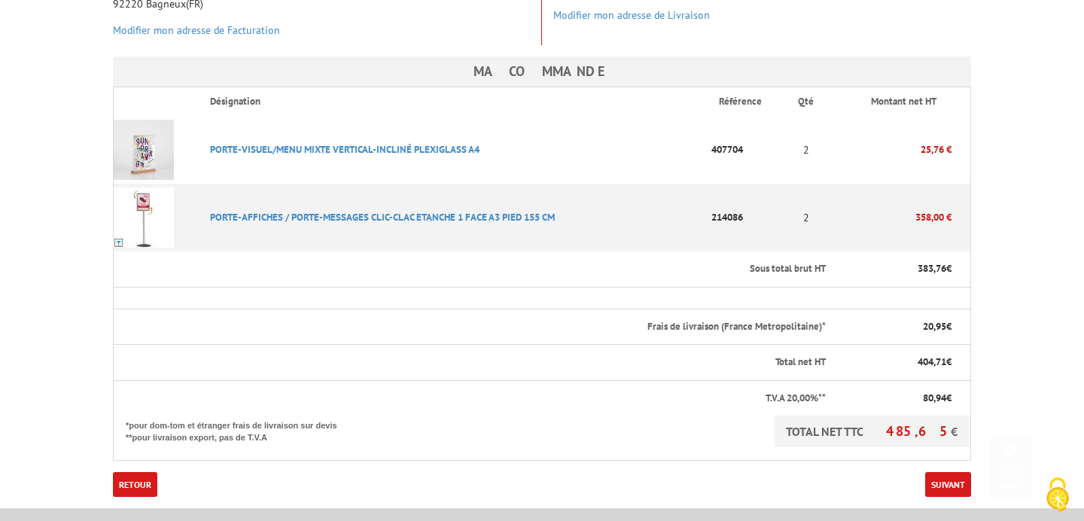
scroll to position [343, 0]
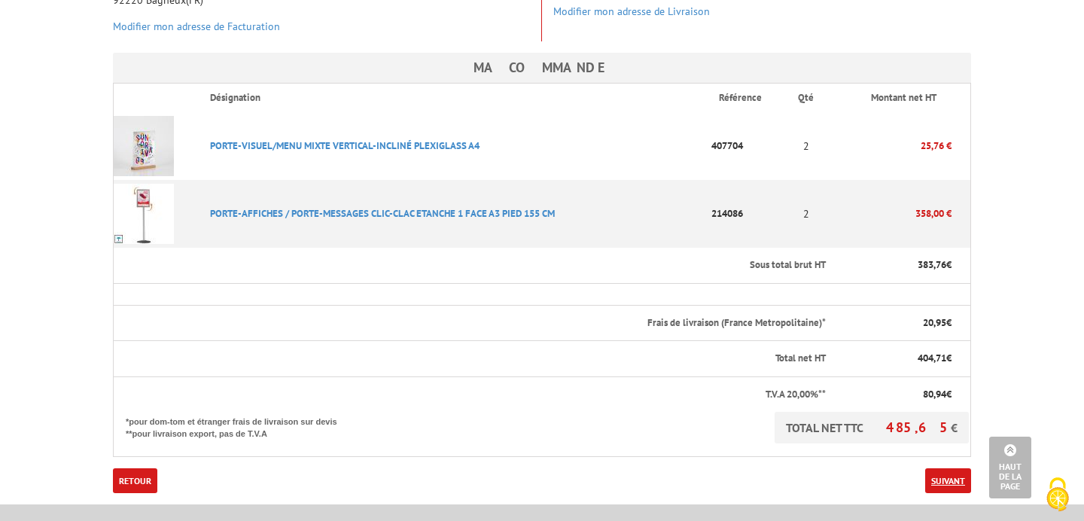
click at [941, 468] on link "Suivant" at bounding box center [948, 480] width 46 height 25
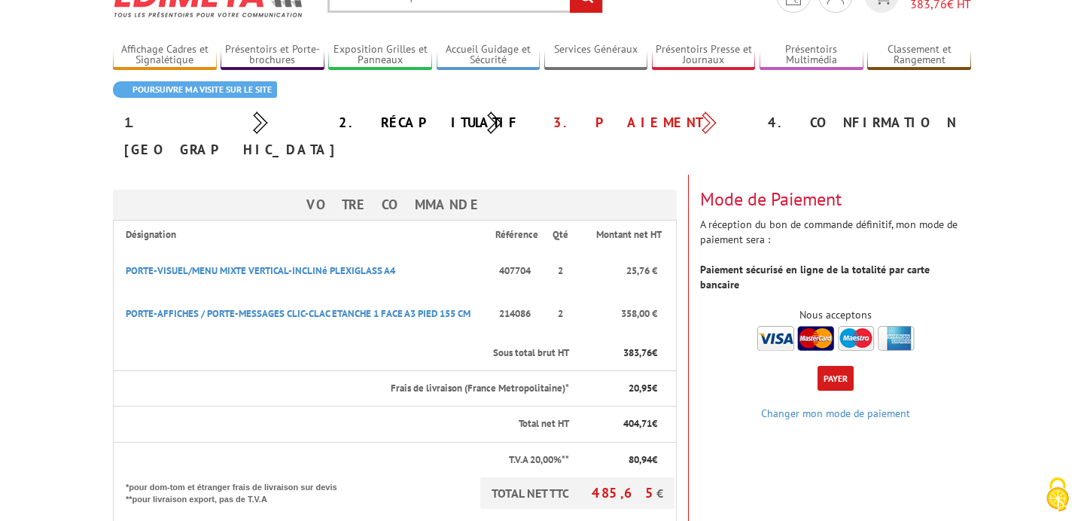
scroll to position [75, 0]
click at [831, 365] on button "Payer" at bounding box center [835, 377] width 36 height 25
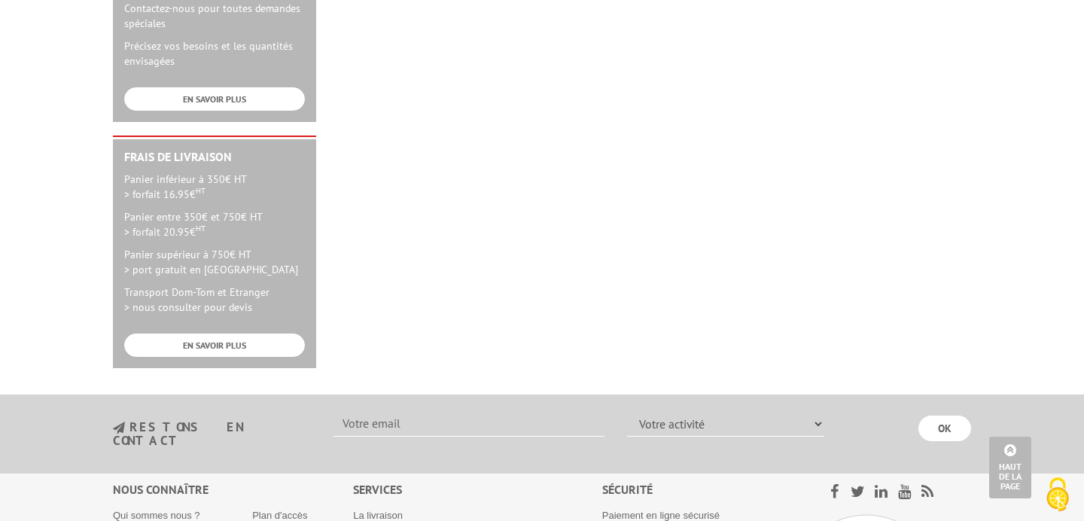
scroll to position [347, 0]
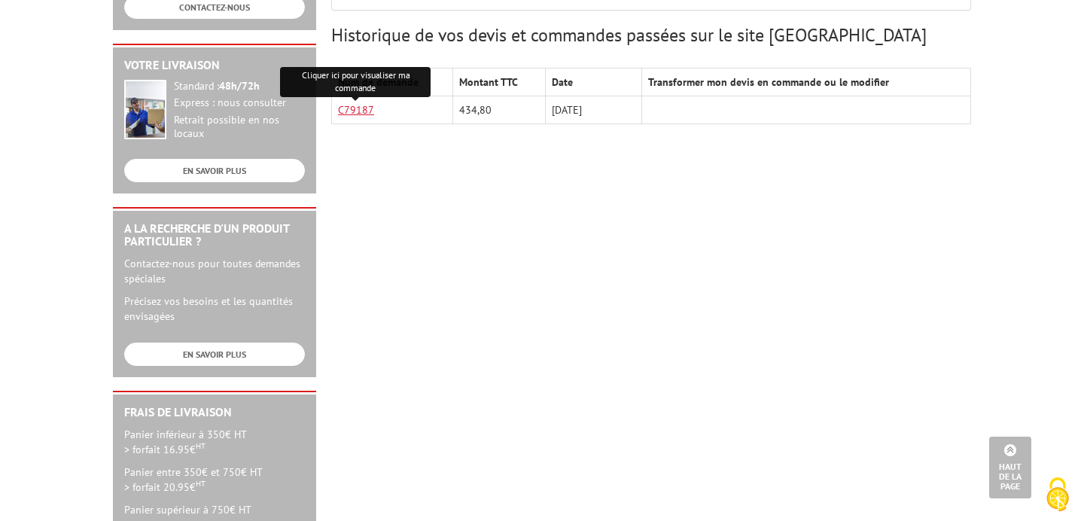
click at [359, 109] on link "C79187" at bounding box center [356, 110] width 36 height 14
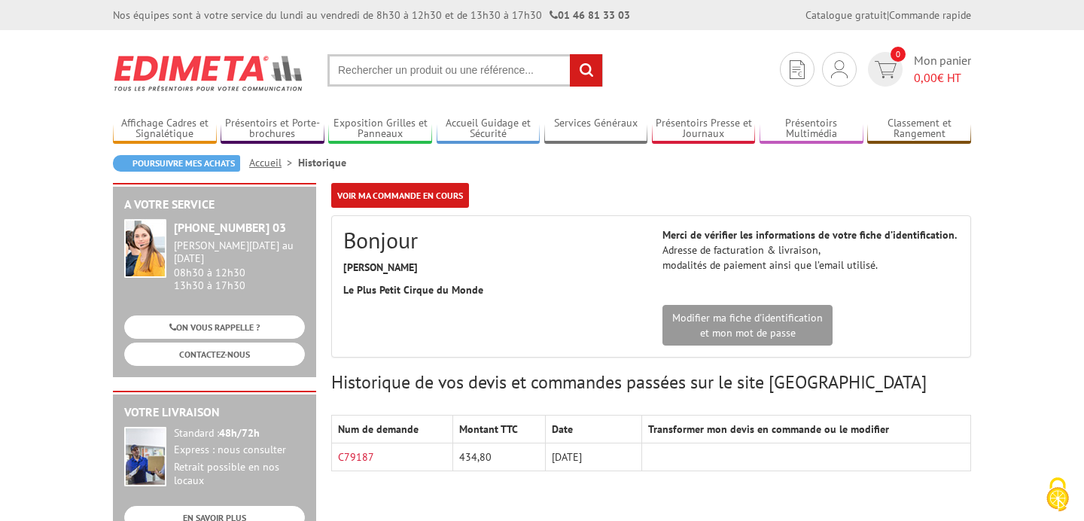
click at [476, 458] on td "434,80" at bounding box center [498, 457] width 93 height 28
click at [355, 461] on link "C79187" at bounding box center [356, 457] width 36 height 14
